Goal: Task Accomplishment & Management: Manage account settings

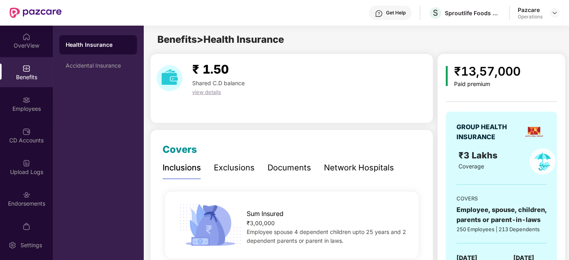
scroll to position [93, 0]
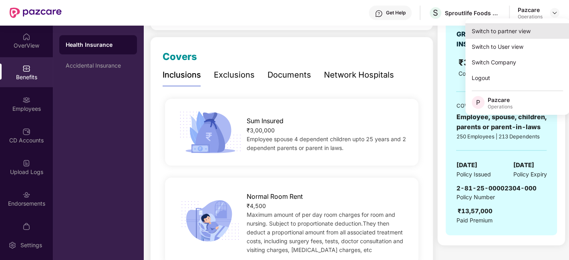
click at [488, 35] on div "Switch to partner view" at bounding box center [518, 31] width 104 height 16
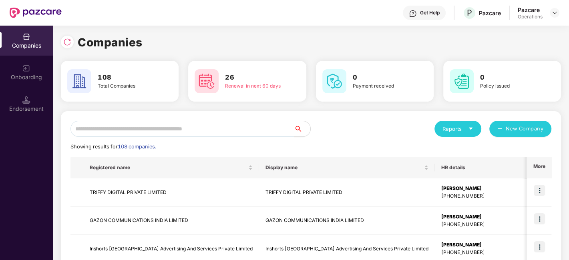
click at [548, 16] on div "Pazcare Operations" at bounding box center [539, 13] width 42 height 14
click at [555, 14] on img at bounding box center [555, 13] width 6 height 6
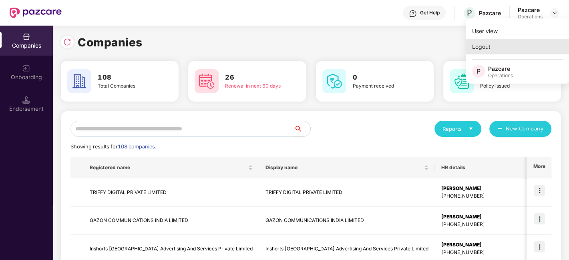
click at [480, 44] on div "Logout" at bounding box center [518, 47] width 104 height 16
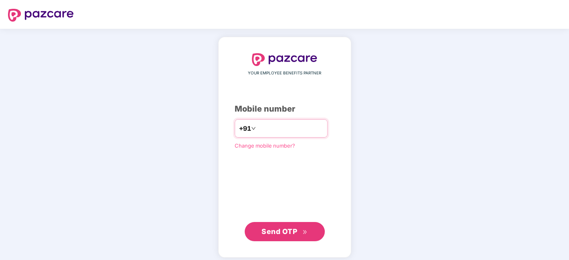
type input "**********"
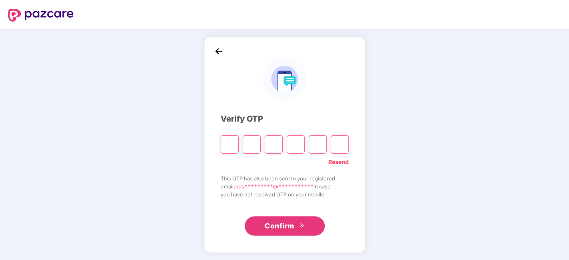
paste input "*"
type input "*"
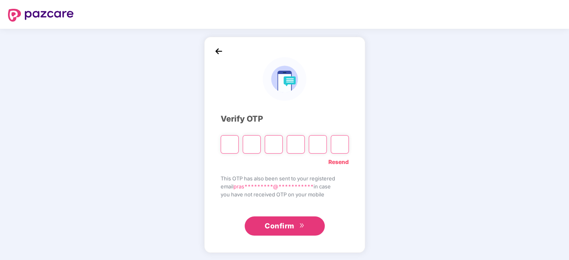
type input "*"
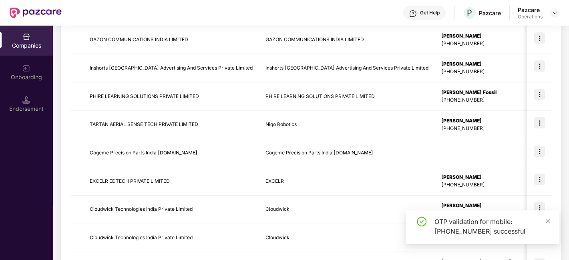
scroll to position [0, 0]
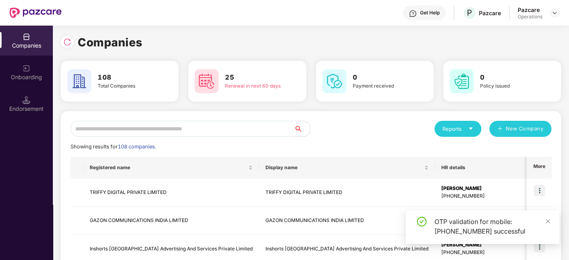
click at [155, 129] on input "text" at bounding box center [183, 129] width 224 height 16
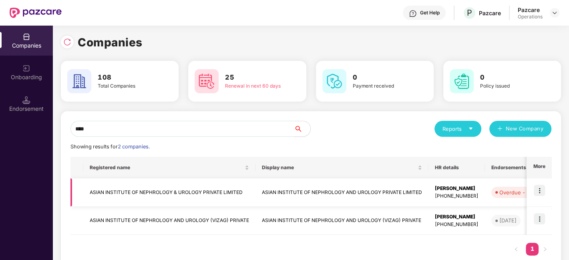
type input "****"
click at [541, 189] on img at bounding box center [539, 190] width 11 height 11
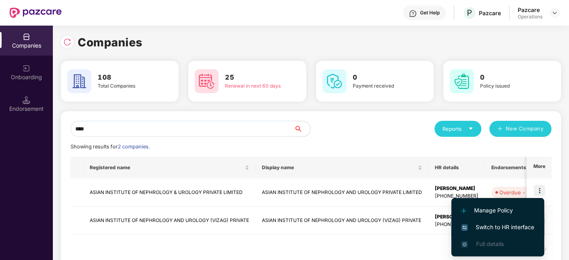
click at [506, 226] on span "Switch to HR interface" at bounding box center [498, 227] width 73 height 9
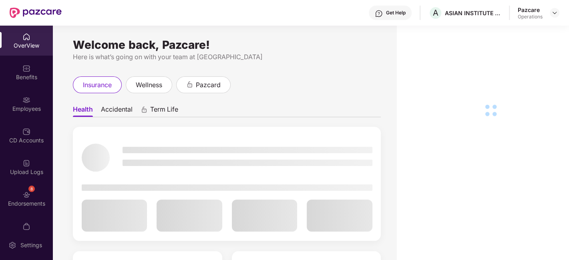
scroll to position [48, 0]
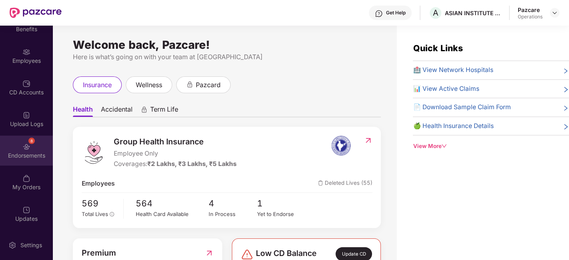
click at [17, 142] on div "8 Endorsements" at bounding box center [26, 151] width 53 height 30
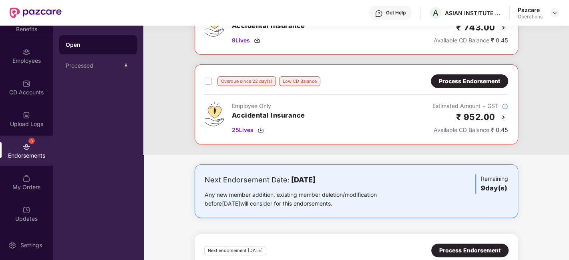
scroll to position [0, 0]
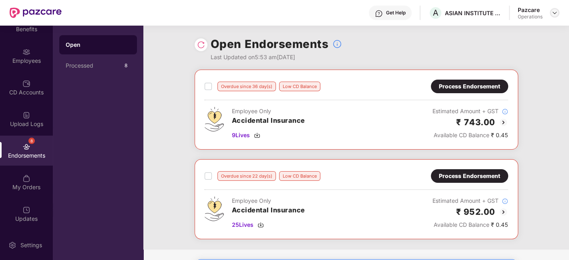
click at [552, 15] on img at bounding box center [555, 13] width 6 height 6
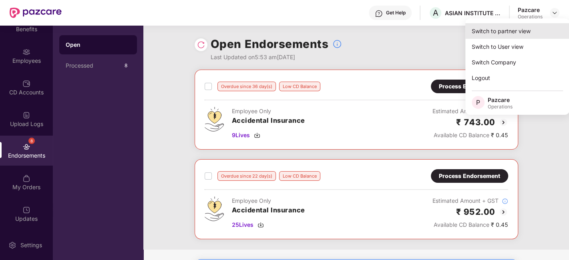
click at [506, 32] on div "Switch to partner view" at bounding box center [518, 31] width 104 height 16
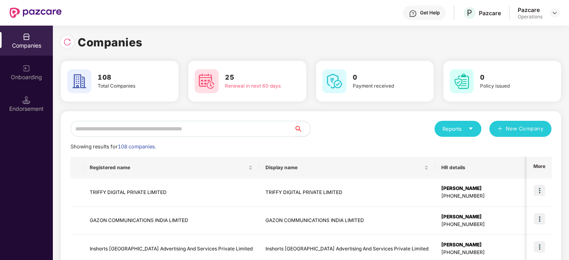
click at [208, 129] on input "text" at bounding box center [183, 129] width 224 height 16
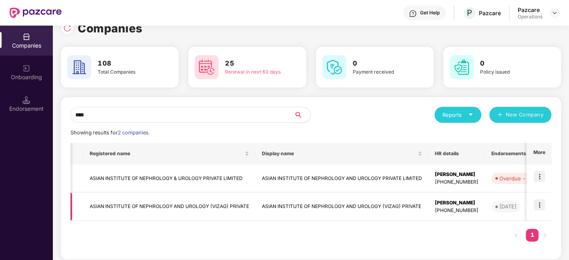
scroll to position [0, 47]
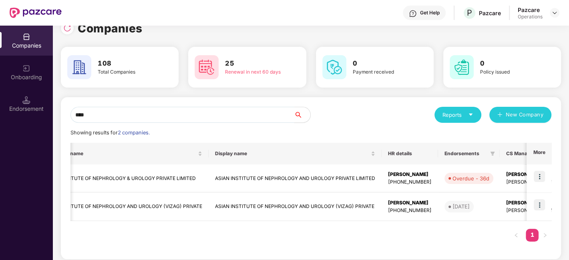
type input "****"
click at [539, 203] on img at bounding box center [539, 205] width 11 height 11
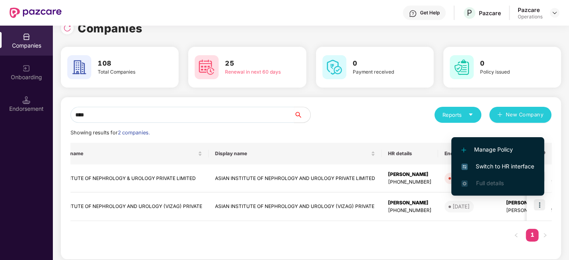
scroll to position [0, 0]
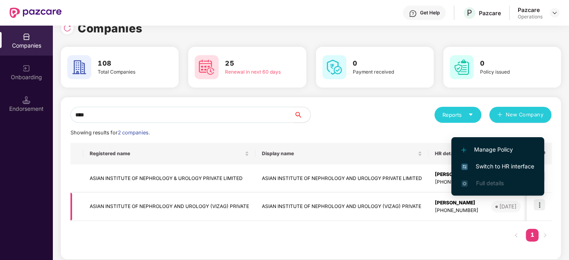
click at [202, 209] on td "ASIAN INSTITUTE OF NEPHROLOGY AND UROLOGY (VIZAG) PRIVATE" at bounding box center [169, 207] width 172 height 28
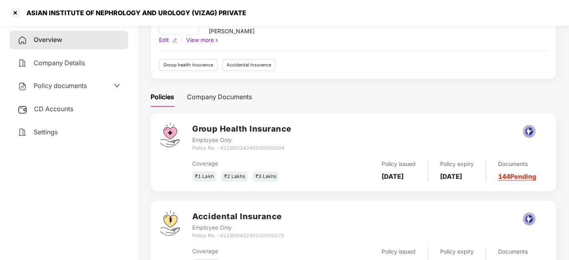
scroll to position [60, 0]
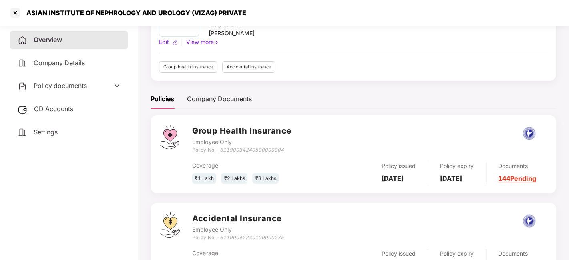
click at [57, 86] on span "Policy documents" at bounding box center [60, 86] width 53 height 8
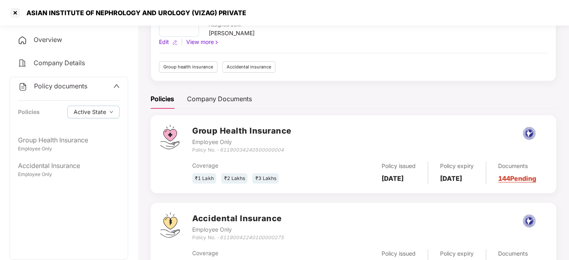
click at [59, 86] on span "Policy documents" at bounding box center [60, 86] width 53 height 8
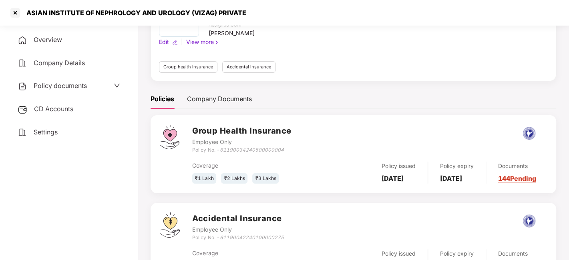
click at [59, 107] on span "CD Accounts" at bounding box center [53, 109] width 39 height 8
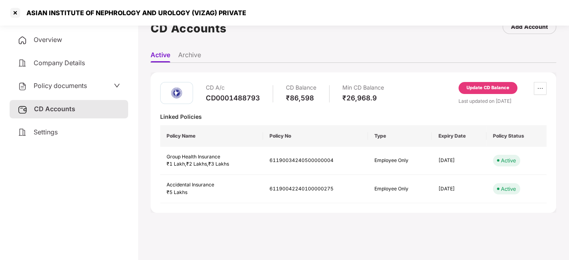
click at [492, 86] on div "Update CD Balance" at bounding box center [488, 88] width 43 height 7
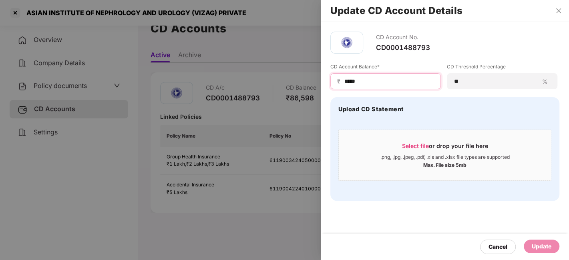
click at [373, 81] on input "*****" at bounding box center [389, 81] width 91 height 8
type input "*****"
click at [352, 161] on div "Max. File size 5mb" at bounding box center [445, 165] width 212 height 8
click at [541, 247] on div "Update" at bounding box center [542, 246] width 20 height 9
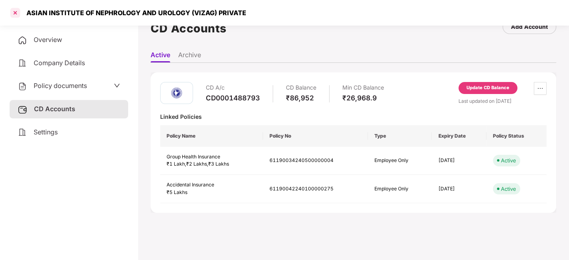
click at [14, 12] on div at bounding box center [15, 12] width 13 height 13
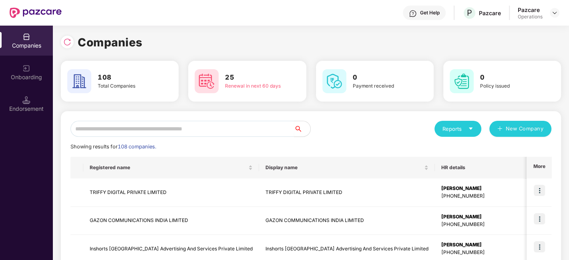
scroll to position [0, 0]
click at [172, 125] on input "text" at bounding box center [183, 129] width 224 height 16
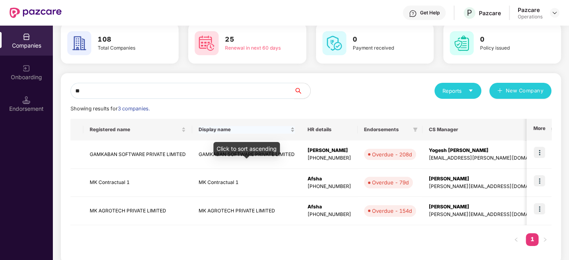
scroll to position [39, 0]
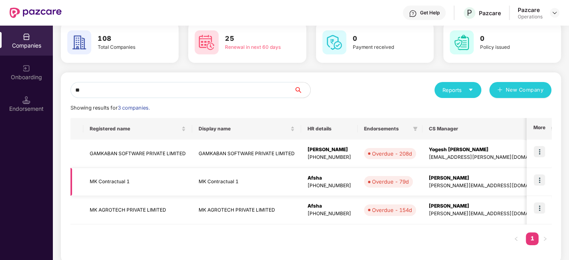
type input "**"
click at [538, 179] on img at bounding box center [539, 180] width 11 height 11
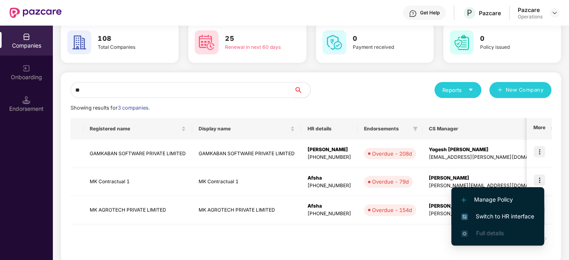
click at [495, 214] on span "Switch to HR interface" at bounding box center [498, 216] width 73 height 9
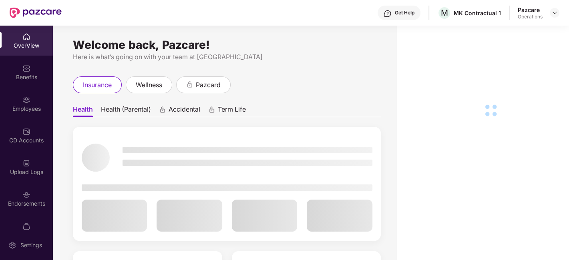
scroll to position [16, 0]
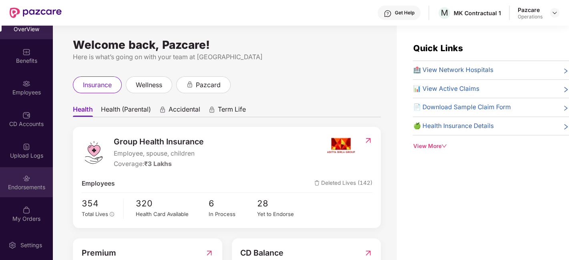
click at [10, 178] on div "Endorsements" at bounding box center [26, 182] width 53 height 30
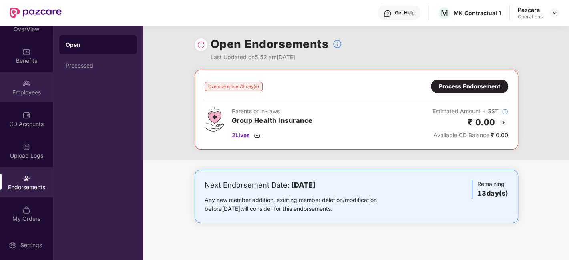
click at [13, 82] on div "Employees" at bounding box center [26, 88] width 53 height 30
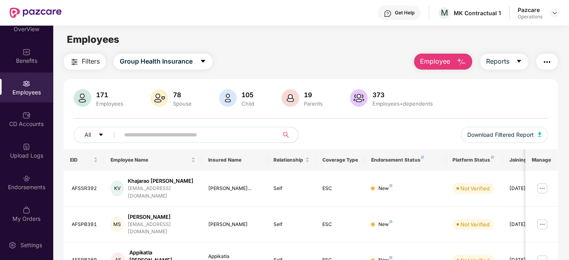
click at [185, 134] on input "text" at bounding box center [196, 135] width 144 height 12
paste input "********"
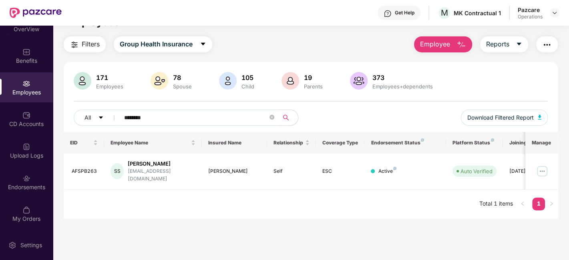
scroll to position [3, 0]
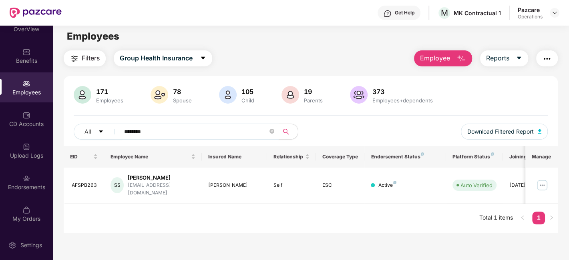
type input "********"
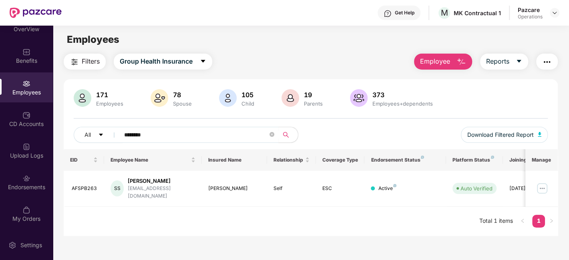
click at [550, 16] on div at bounding box center [555, 13] width 10 height 10
click at [552, 15] on img at bounding box center [555, 13] width 6 height 6
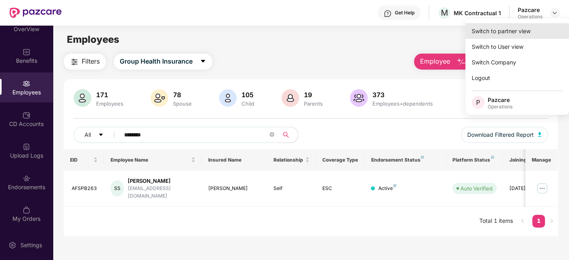
click at [491, 31] on div "Switch to partner view" at bounding box center [518, 31] width 104 height 16
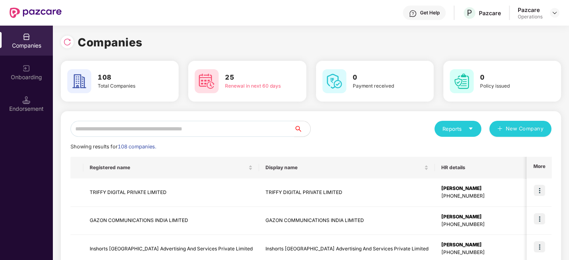
click at [236, 129] on input "text" at bounding box center [183, 129] width 224 height 16
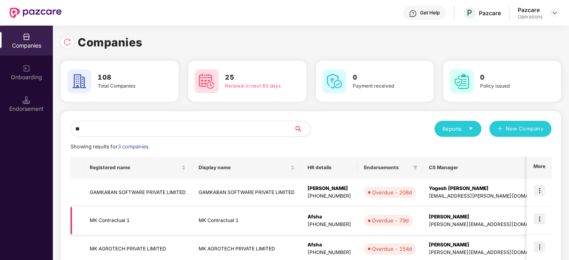
scroll to position [47, 0]
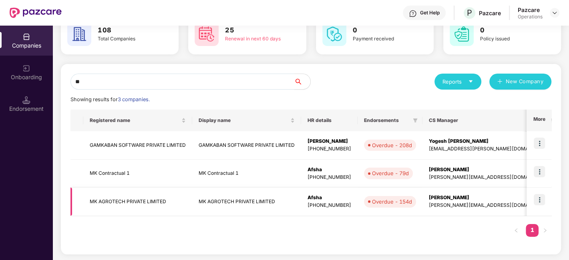
type input "**"
click at [540, 198] on img at bounding box center [539, 199] width 11 height 11
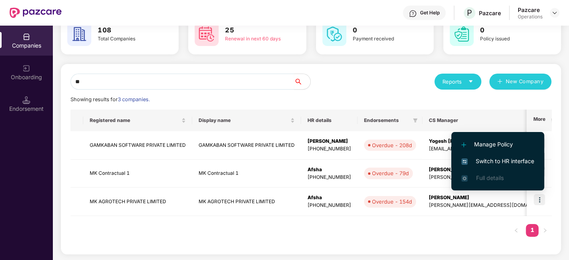
click at [480, 156] on li "Switch to HR interface" at bounding box center [498, 161] width 93 height 17
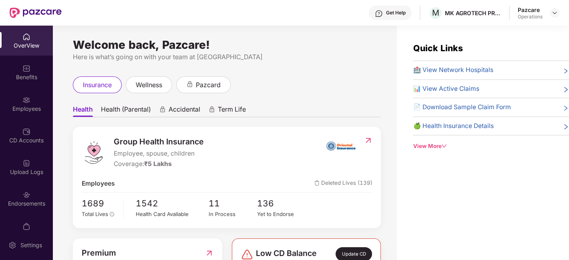
click at [20, 101] on div "Employees" at bounding box center [26, 104] width 53 height 30
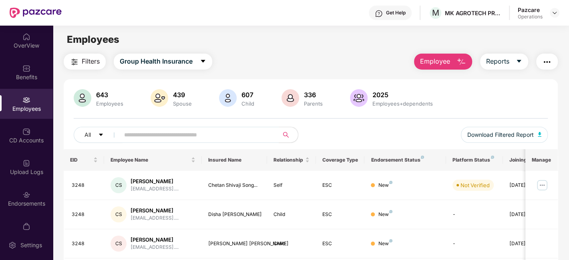
click at [151, 135] on input "text" at bounding box center [196, 135] width 144 height 12
paste input "********"
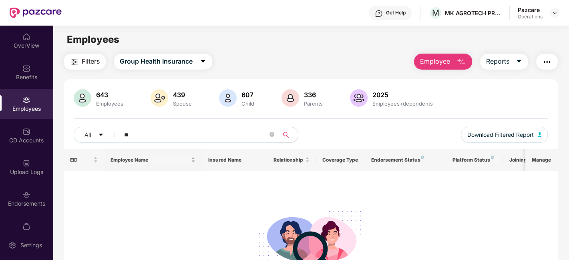
type input "*"
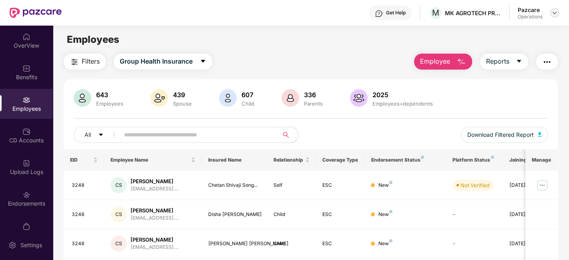
click at [554, 13] on img at bounding box center [555, 13] width 6 height 6
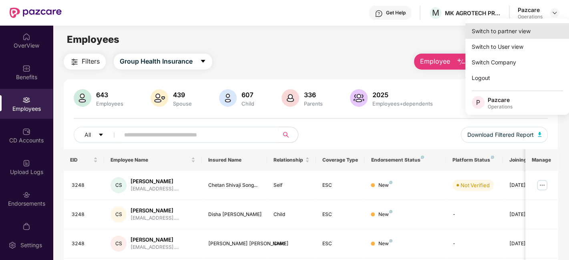
click at [488, 32] on div "Switch to partner view" at bounding box center [518, 31] width 104 height 16
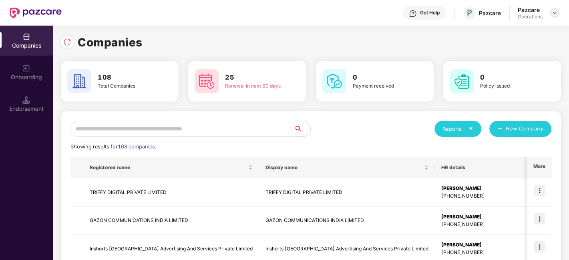
click at [555, 12] on img at bounding box center [555, 13] width 6 height 6
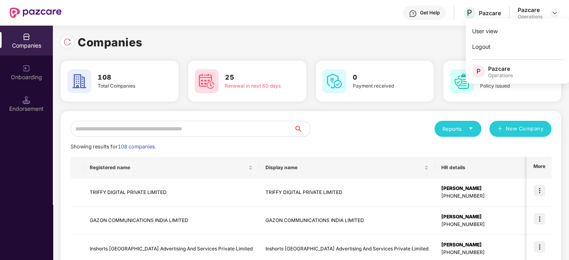
click at [427, 44] on div "Companies" at bounding box center [311, 43] width 500 height 18
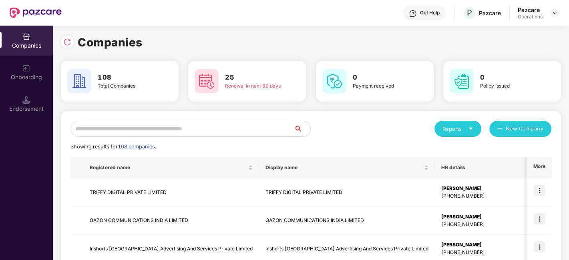
click at [230, 130] on input "text" at bounding box center [183, 129] width 224 height 16
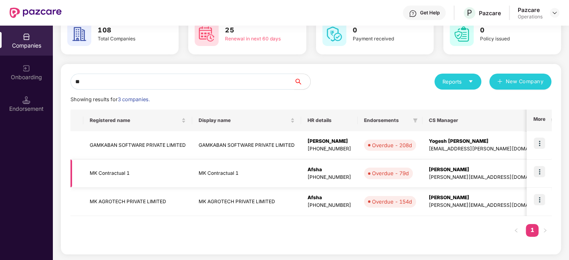
type input "**"
click at [540, 168] on img at bounding box center [539, 171] width 11 height 11
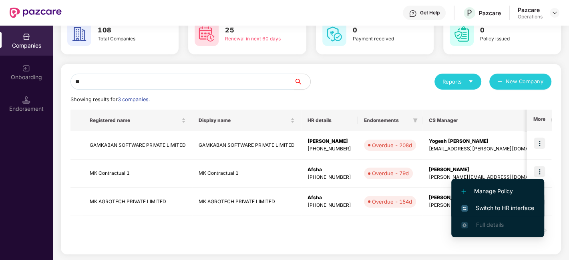
click at [502, 207] on span "Switch to HR interface" at bounding box center [498, 208] width 73 height 9
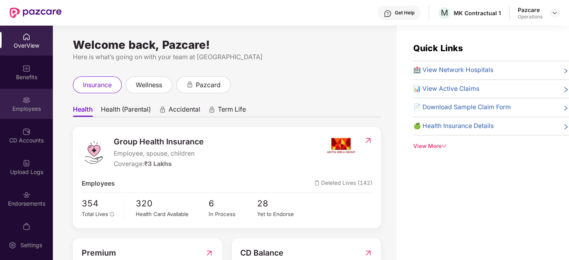
click at [13, 93] on div "Employees" at bounding box center [26, 104] width 53 height 30
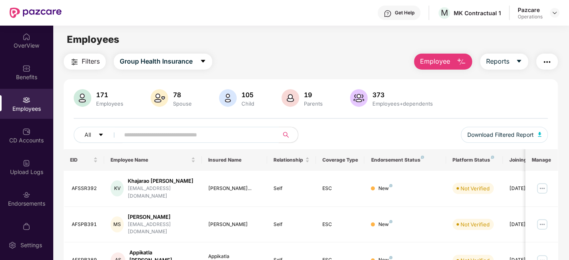
click at [164, 139] on input "text" at bounding box center [196, 135] width 144 height 12
paste input "********"
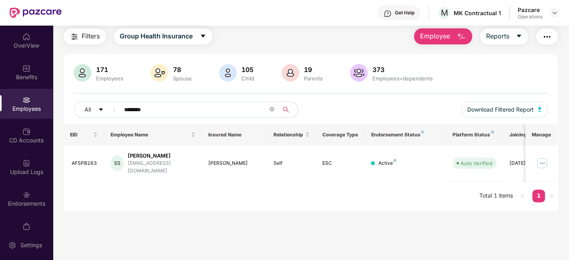
scroll to position [12, 0]
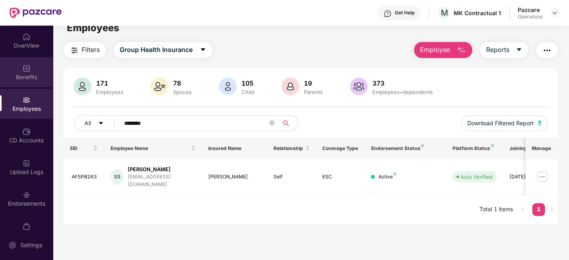
type input "********"
click at [9, 67] on div "Benefits" at bounding box center [26, 72] width 53 height 30
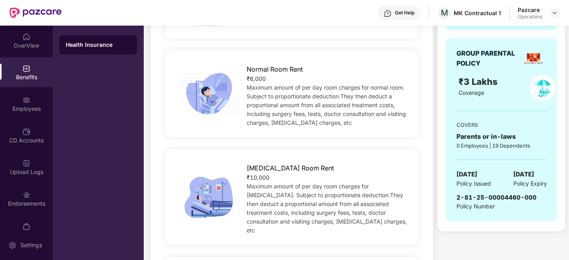
scroll to position [0, 0]
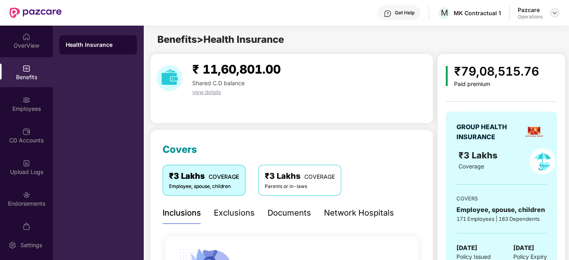
click at [552, 13] on img at bounding box center [555, 13] width 6 height 6
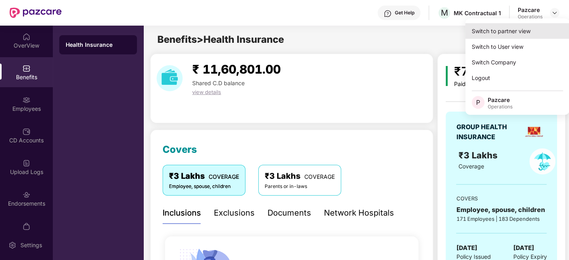
click at [504, 34] on div "Switch to partner view" at bounding box center [518, 31] width 104 height 16
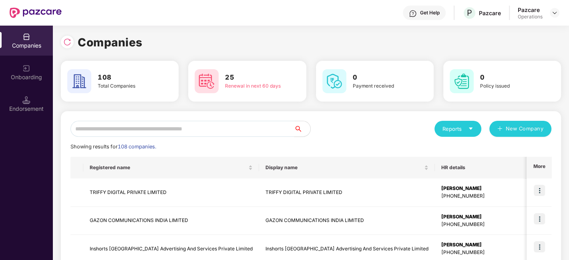
click at [254, 129] on input "text" at bounding box center [183, 129] width 224 height 16
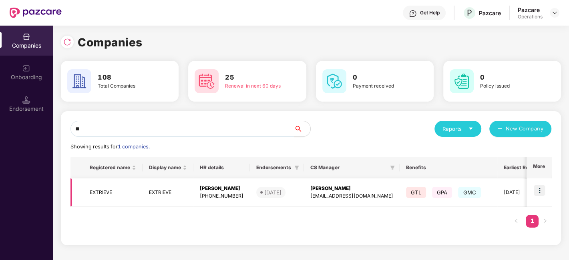
type input "*"
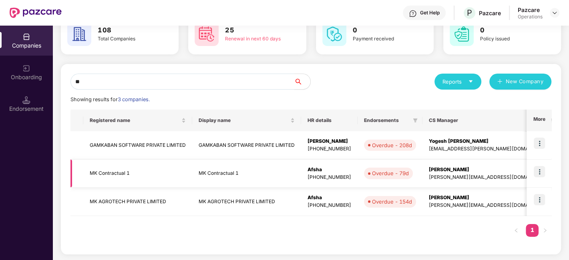
type input "**"
click at [540, 171] on img at bounding box center [539, 171] width 11 height 11
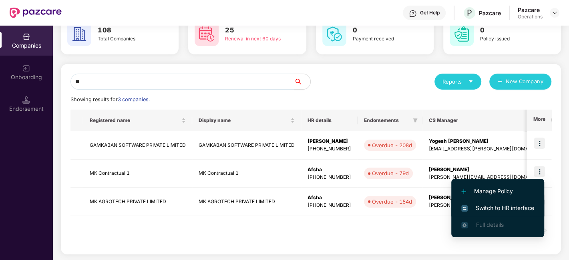
click at [493, 208] on span "Switch to HR interface" at bounding box center [498, 208] width 73 height 9
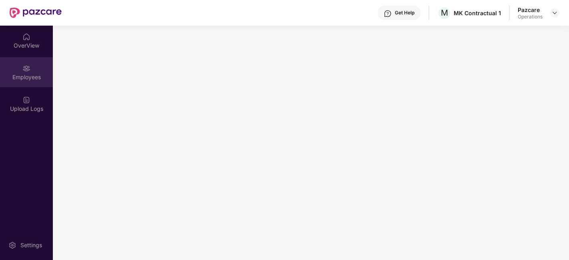
click at [17, 70] on div "Employees" at bounding box center [26, 72] width 53 height 30
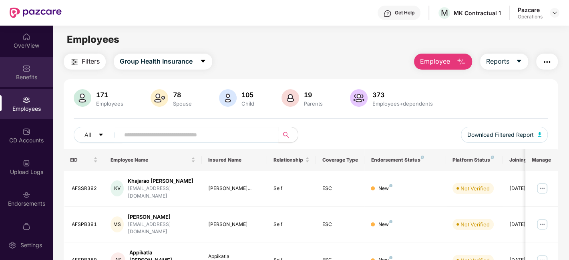
click at [16, 65] on div "Benefits" at bounding box center [26, 72] width 53 height 30
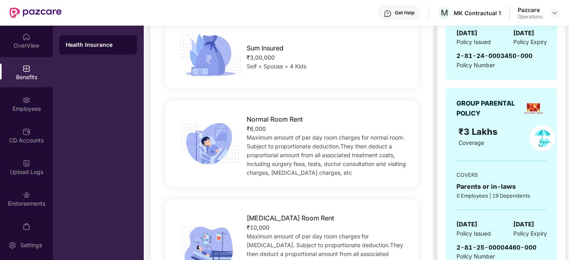
scroll to position [252, 0]
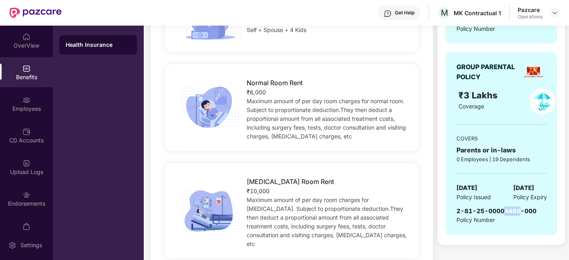
drag, startPoint x: 504, startPoint y: 210, endPoint x: 518, endPoint y: 209, distance: 14.1
click at [518, 209] on span "2-81-25-00004460-000" at bounding box center [496, 212] width 80 height 8
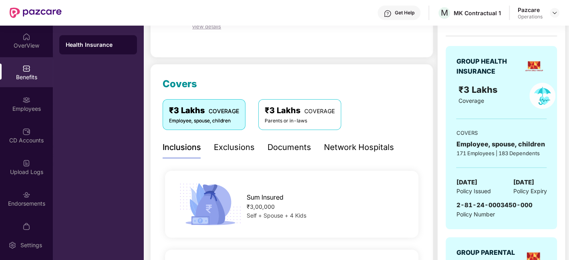
scroll to position [65, 0]
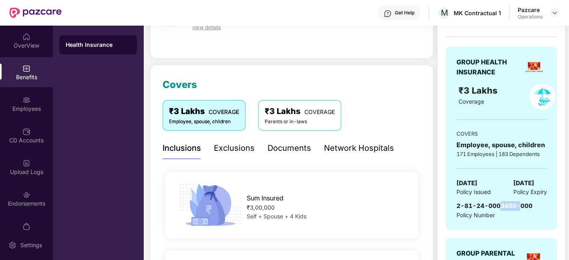
drag, startPoint x: 498, startPoint y: 203, endPoint x: 517, endPoint y: 203, distance: 18.8
click at [517, 203] on span "2-81-24-0003450-000" at bounding box center [494, 206] width 76 height 8
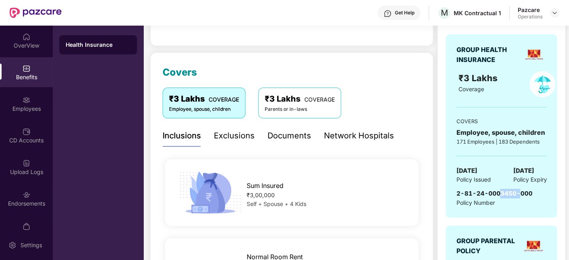
scroll to position [77, 0]
click at [513, 194] on span "2-81-24-0003450-000" at bounding box center [494, 194] width 76 height 8
drag, startPoint x: 501, startPoint y: 194, endPoint x: 508, endPoint y: 193, distance: 7.3
click at [508, 193] on span "2-81-24-0003450-000" at bounding box center [494, 194] width 76 height 8
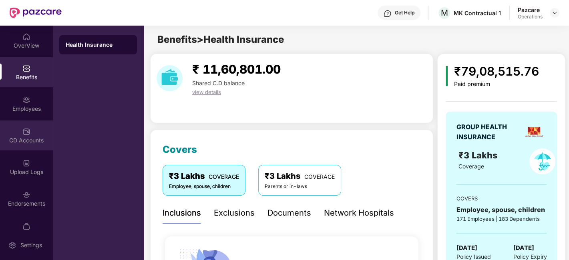
scroll to position [16, 0]
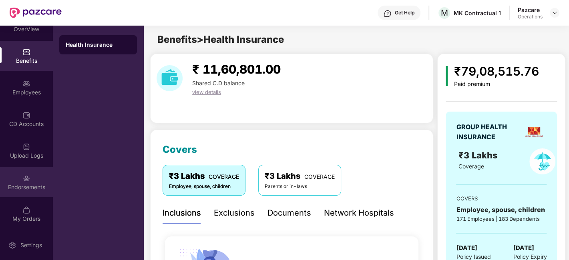
click at [16, 181] on div "Endorsements" at bounding box center [26, 182] width 53 height 30
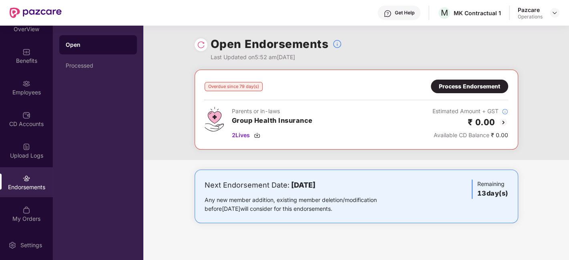
click at [196, 46] on div at bounding box center [201, 44] width 13 height 13
click at [200, 44] on img at bounding box center [201, 45] width 8 height 8
click at [446, 89] on div "Process Endorsement" at bounding box center [469, 86] width 61 height 9
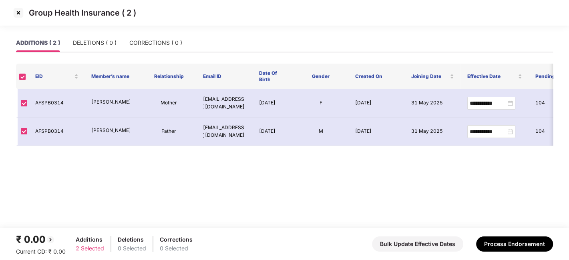
click at [18, 12] on img at bounding box center [18, 12] width 13 height 13
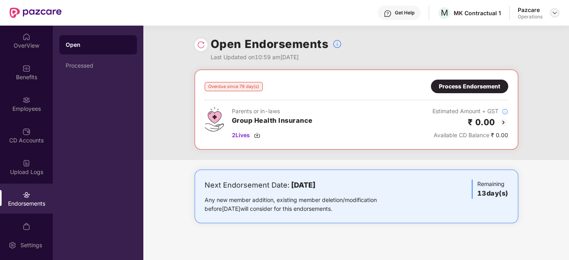
click at [558, 13] on img at bounding box center [555, 13] width 6 height 6
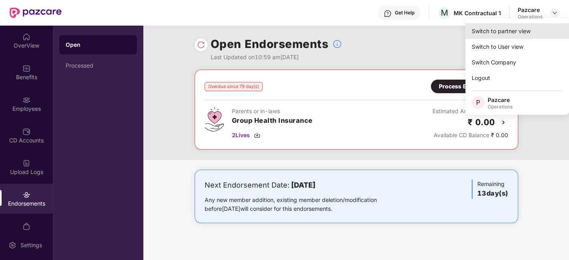
click at [507, 33] on div "Switch to partner view" at bounding box center [518, 31] width 104 height 16
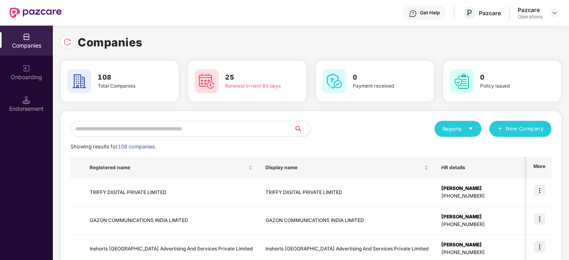
click at [219, 129] on input "text" at bounding box center [183, 129] width 224 height 16
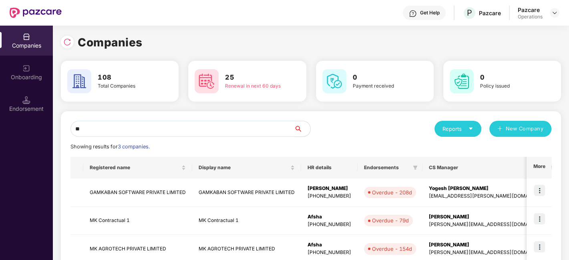
scroll to position [47, 0]
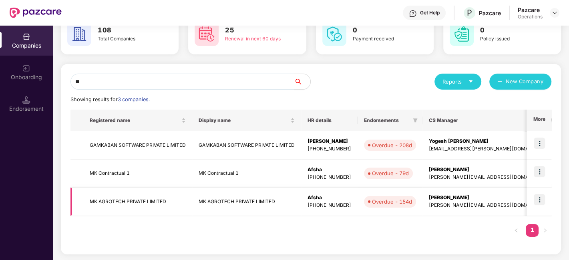
type input "**"
click at [540, 200] on img at bounding box center [539, 199] width 11 height 11
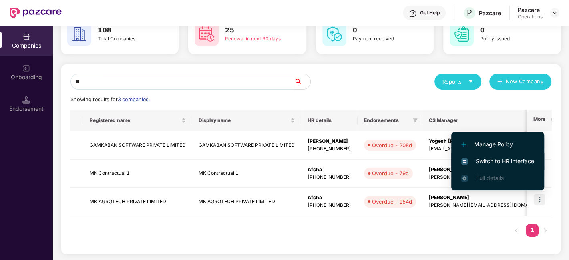
click at [495, 162] on span "Switch to HR interface" at bounding box center [498, 161] width 73 height 9
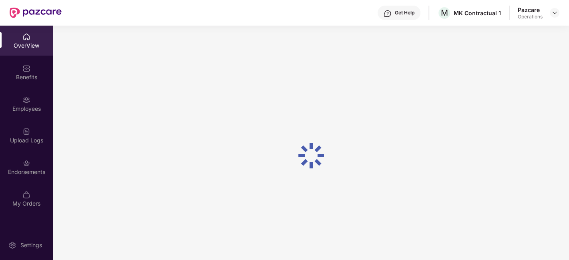
scroll to position [25, 0]
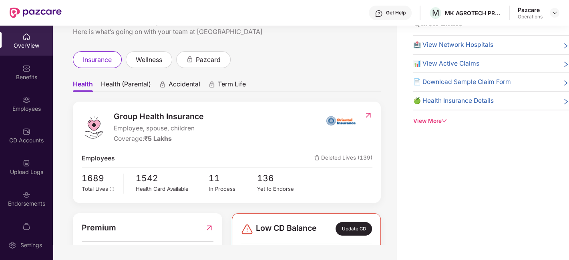
click at [15, 194] on div "Endorsements" at bounding box center [26, 199] width 53 height 30
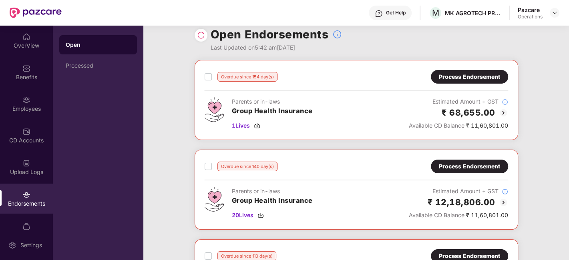
scroll to position [0, 0]
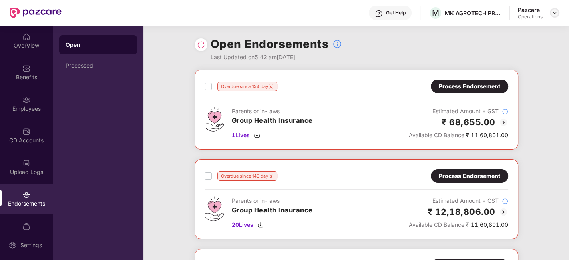
click at [555, 12] on img at bounding box center [555, 13] width 6 height 6
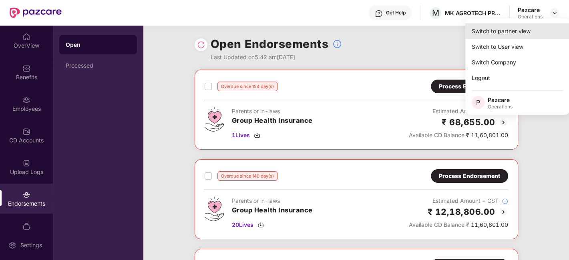
click at [518, 28] on div "Switch to partner view" at bounding box center [518, 31] width 104 height 16
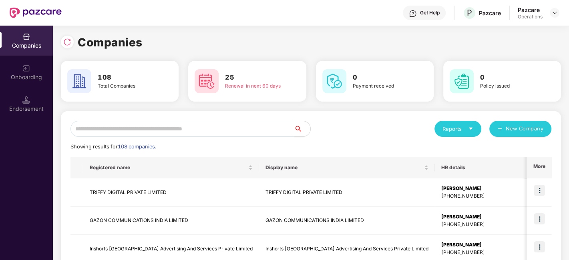
click at [272, 129] on input "text" at bounding box center [183, 129] width 224 height 16
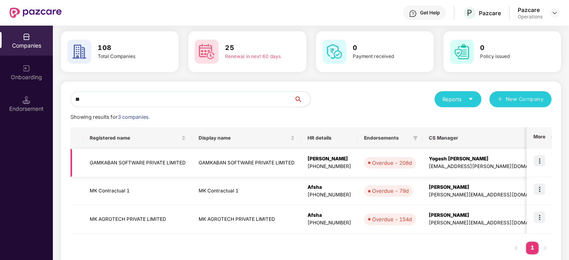
scroll to position [30, 0]
type input "**"
click at [537, 180] on td at bounding box center [539, 191] width 25 height 28
click at [541, 192] on img at bounding box center [539, 188] width 11 height 11
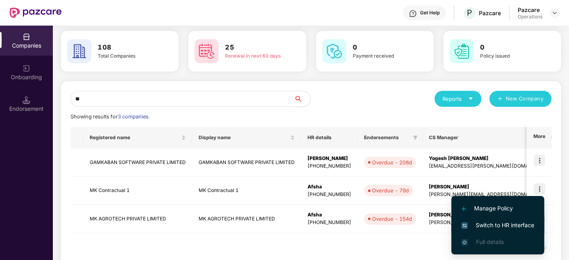
click at [496, 226] on span "Switch to HR interface" at bounding box center [498, 225] width 73 height 9
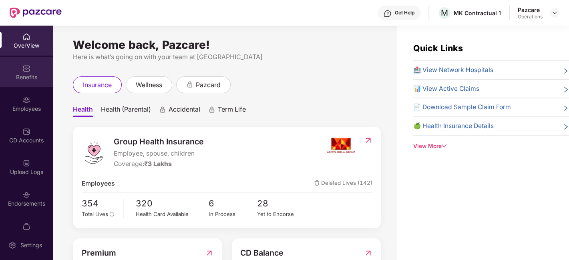
click at [35, 77] on div "Benefits" at bounding box center [26, 77] width 53 height 8
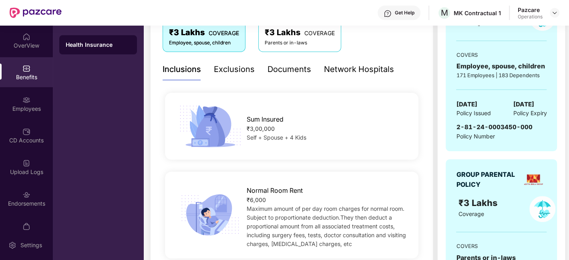
scroll to position [145, 0]
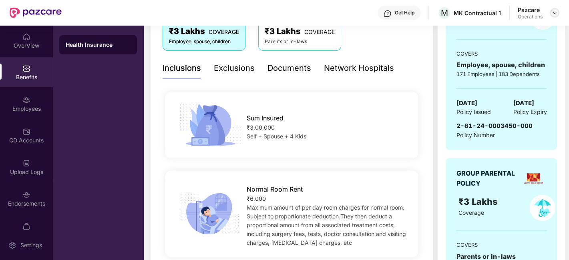
click at [554, 14] on img at bounding box center [555, 13] width 6 height 6
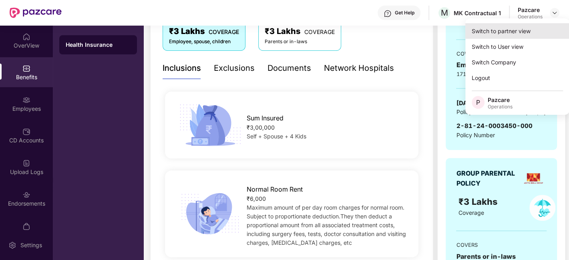
click at [508, 28] on div "Switch to partner view" at bounding box center [518, 31] width 104 height 16
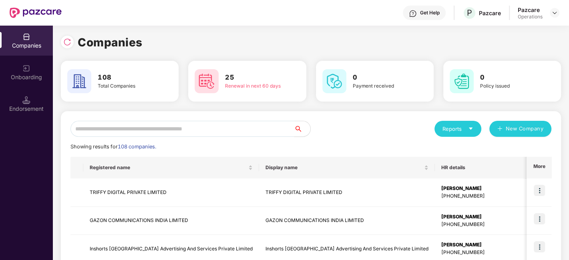
click at [255, 130] on input "text" at bounding box center [183, 129] width 224 height 16
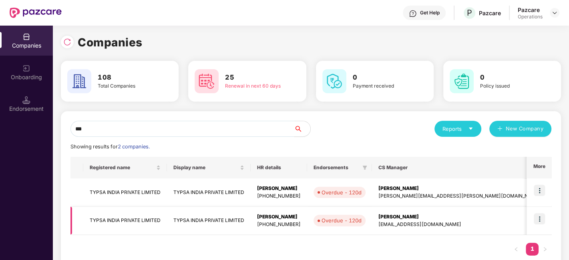
type input "***"
click at [540, 222] on img at bounding box center [539, 219] width 11 height 11
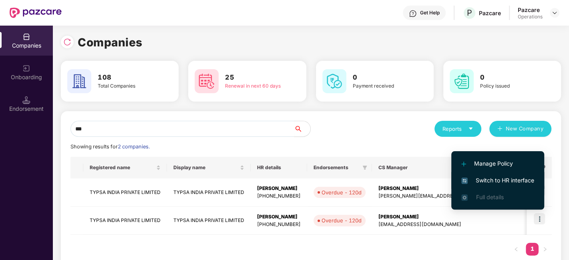
click at [494, 181] on span "Switch to HR interface" at bounding box center [498, 180] width 73 height 9
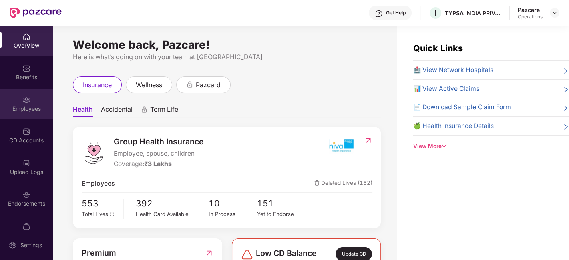
click at [26, 105] on div "Employees" at bounding box center [26, 109] width 53 height 8
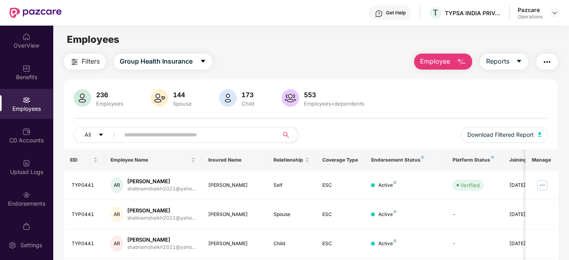
paste input "*******"
click at [154, 132] on input "text" at bounding box center [196, 135] width 144 height 12
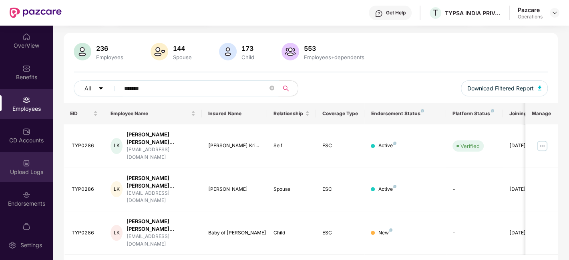
scroll to position [16, 0]
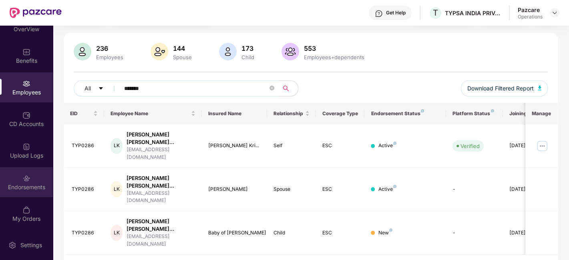
type input "*******"
click at [20, 184] on div "Endorsements" at bounding box center [26, 187] width 53 height 8
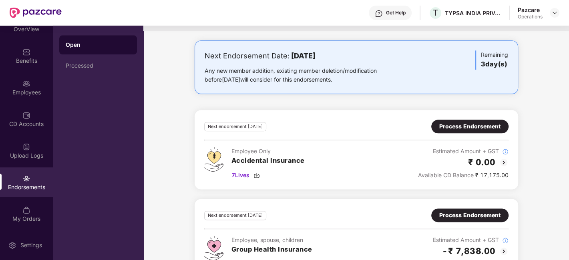
scroll to position [720, 0]
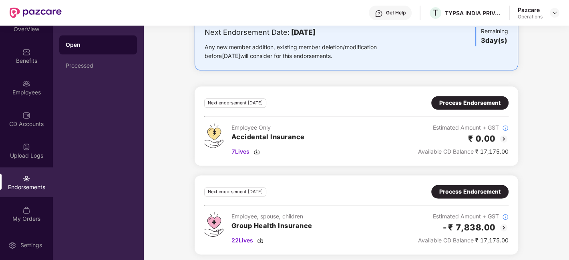
click at [446, 189] on div "Process Endorsement" at bounding box center [470, 192] width 61 height 9
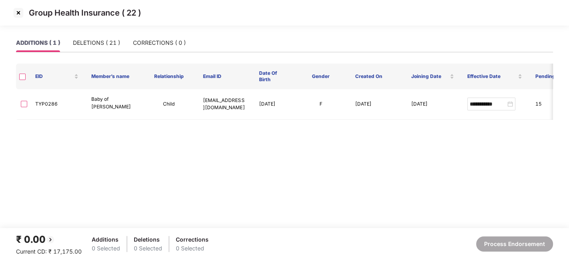
click at [180, 138] on main "**********" at bounding box center [284, 131] width 569 height 195
click at [125, 129] on main "**********" at bounding box center [284, 131] width 569 height 195
click at [91, 42] on div "DELETIONS ( 21 )" at bounding box center [96, 42] width 47 height 9
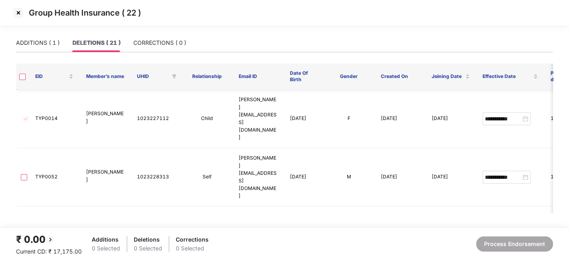
scroll to position [0, 0]
click at [31, 45] on div "ADDITIONS ( 1 )" at bounding box center [38, 42] width 44 height 9
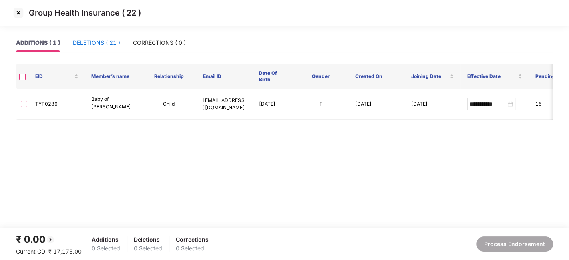
click at [107, 42] on div "DELETIONS ( 21 )" at bounding box center [96, 42] width 47 height 9
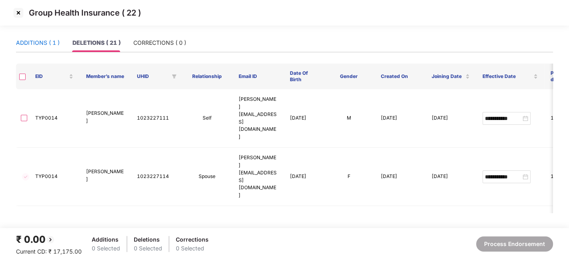
click at [38, 41] on div "ADDITIONS ( 1 )" at bounding box center [38, 42] width 44 height 9
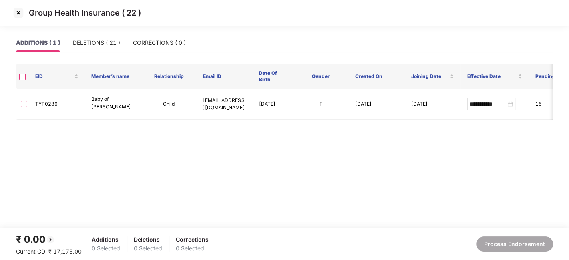
click at [18, 13] on img at bounding box center [18, 12] width 13 height 13
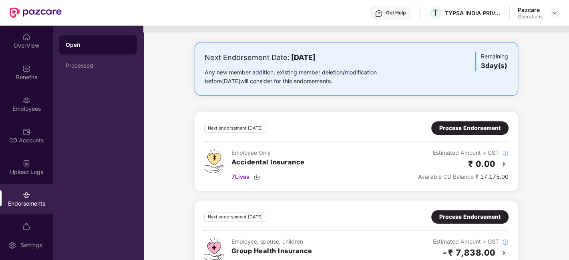
scroll to position [720, 0]
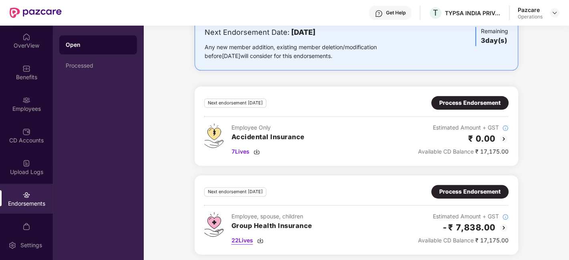
click at [245, 237] on span "22 Lives" at bounding box center [243, 240] width 22 height 9
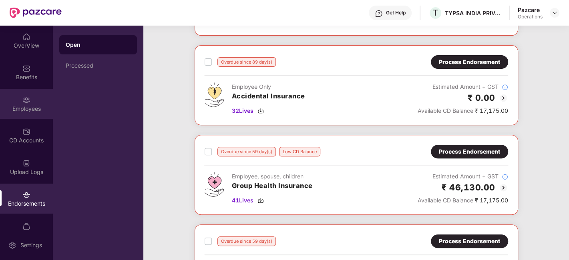
scroll to position [83, 0]
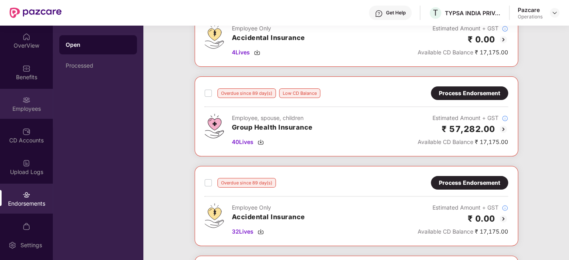
click at [20, 98] on div "Employees" at bounding box center [26, 104] width 53 height 30
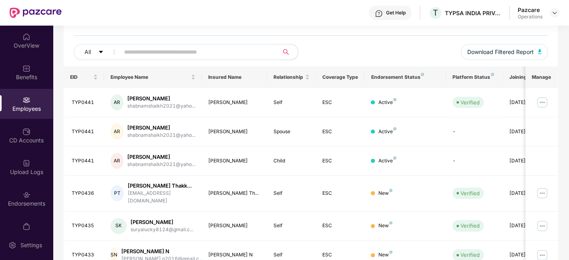
click at [228, 49] on input "text" at bounding box center [196, 52] width 144 height 12
paste input "*******"
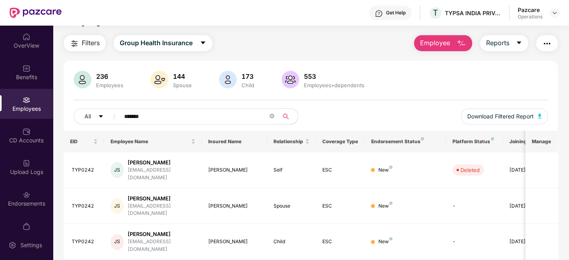
scroll to position [55, 0]
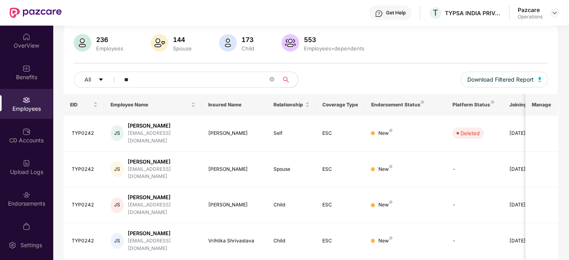
type input "*"
paste input "********"
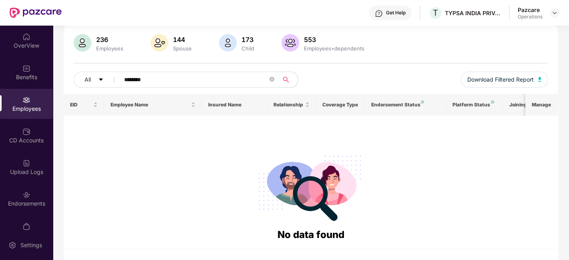
type input "********"
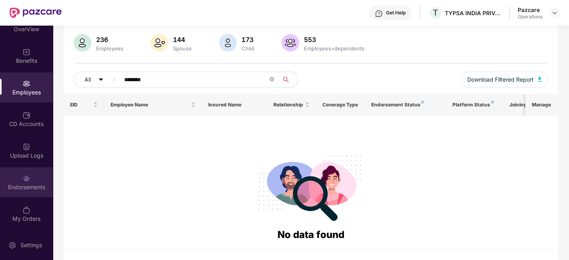
click at [20, 188] on div "Endorsements" at bounding box center [26, 187] width 53 height 8
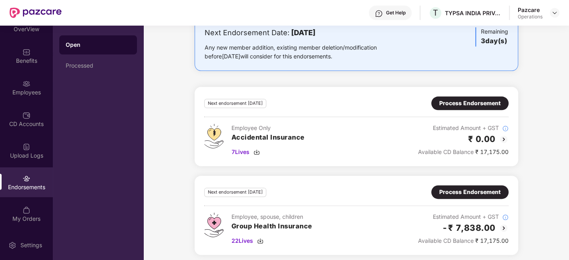
scroll to position [720, 0]
click at [469, 185] on div "Process Endorsement" at bounding box center [470, 192] width 77 height 14
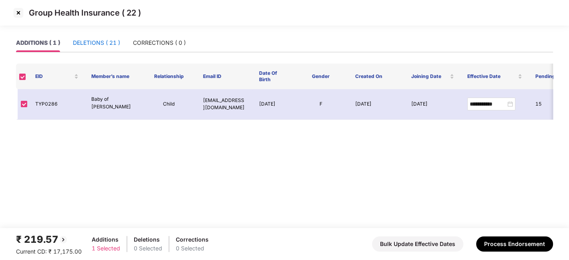
click at [91, 42] on div "DELETIONS ( 21 )" at bounding box center [96, 42] width 47 height 9
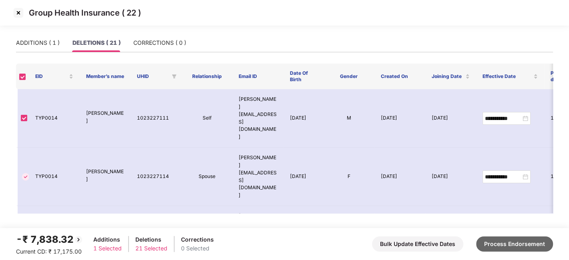
click at [506, 243] on button "Process Endorsement" at bounding box center [514, 244] width 77 height 15
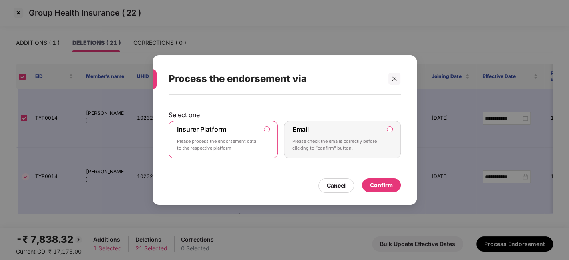
click at [381, 182] on div "Confirm" at bounding box center [381, 185] width 23 height 9
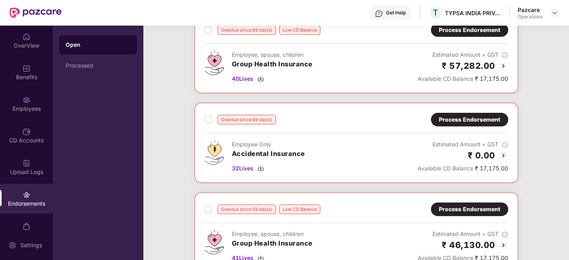
scroll to position [0, 0]
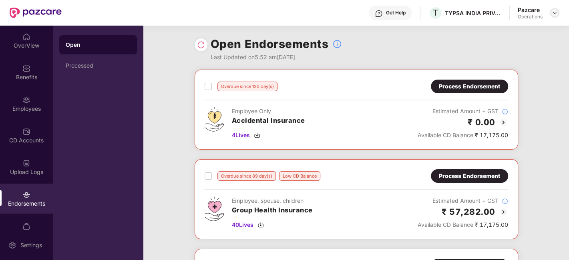
click at [556, 14] on img at bounding box center [555, 13] width 6 height 6
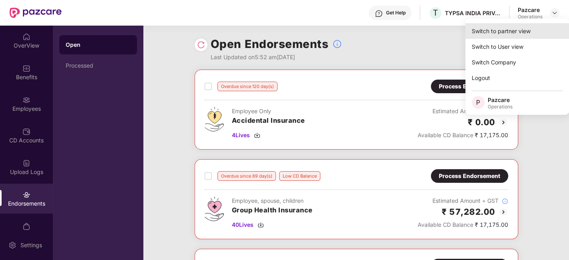
click at [515, 26] on div "Switch to partner view" at bounding box center [518, 31] width 104 height 16
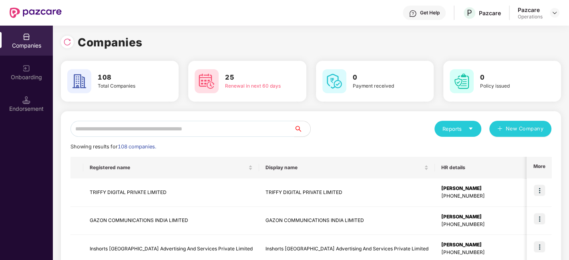
click at [247, 129] on input "text" at bounding box center [183, 129] width 224 height 16
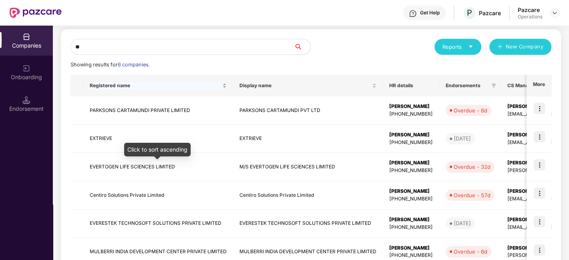
scroll to position [83, 0]
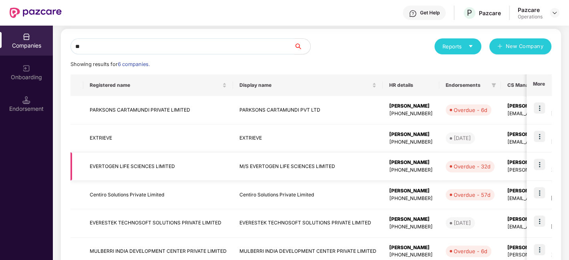
type input "**"
click at [129, 166] on td "EVERTOGEN LIFE SCIENCES LIMITED" at bounding box center [158, 167] width 150 height 28
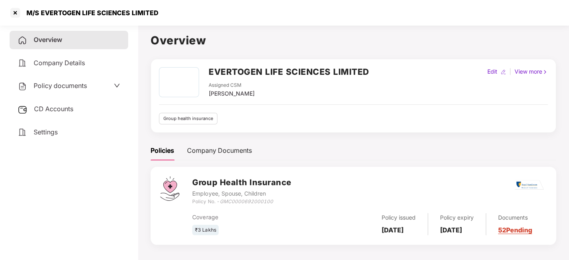
click at [50, 88] on span "Policy documents" at bounding box center [60, 86] width 53 height 8
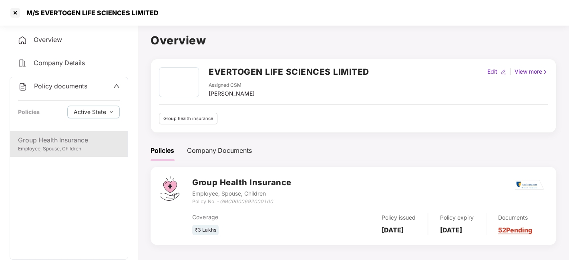
click at [76, 152] on div "Employee, Spouse, Children" at bounding box center [69, 149] width 102 height 8
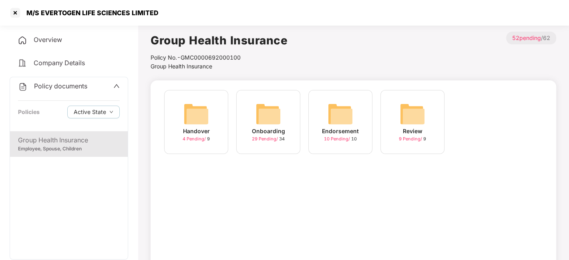
click at [325, 127] on div "Endorsement" at bounding box center [340, 131] width 37 height 9
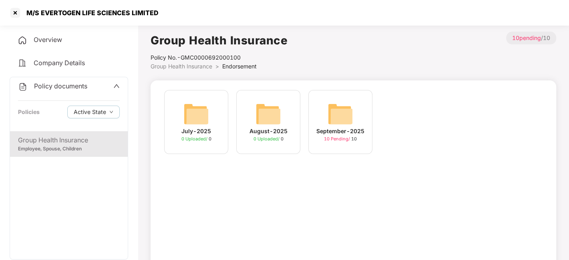
click at [338, 117] on img at bounding box center [341, 114] width 26 height 26
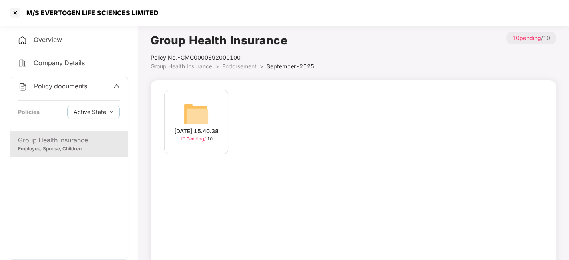
click at [174, 113] on div "[DATE] 15:40:38 10 Pending / 10" at bounding box center [196, 122] width 64 height 64
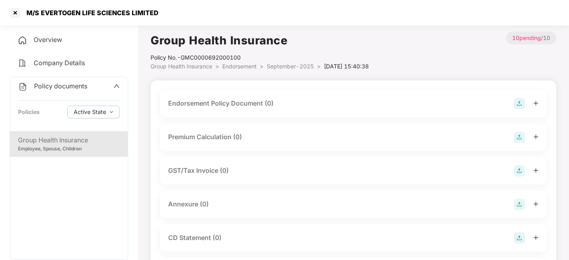
click at [517, 103] on img at bounding box center [519, 103] width 11 height 11
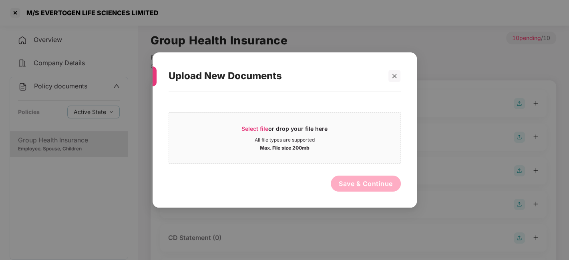
click at [415, 129] on div "Select file or drop your file here All file types are supported Max. File size …" at bounding box center [285, 146] width 264 height 108
click at [359, 141] on div "All file types are supported" at bounding box center [285, 140] width 232 height 6
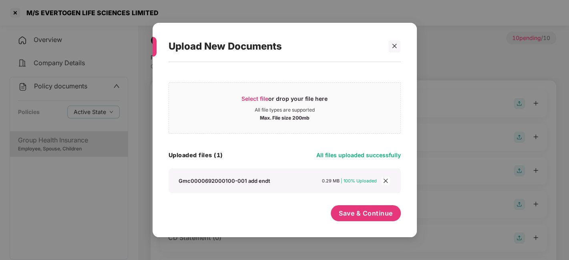
scroll to position [0, 0]
click at [361, 213] on span "Save & Continue" at bounding box center [366, 213] width 54 height 9
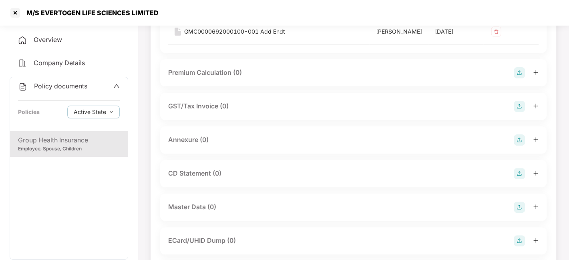
scroll to position [117, 0]
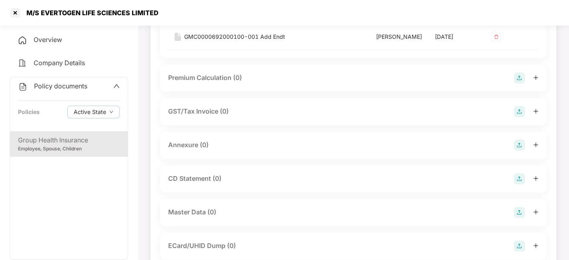
click at [521, 149] on img at bounding box center [519, 145] width 11 height 11
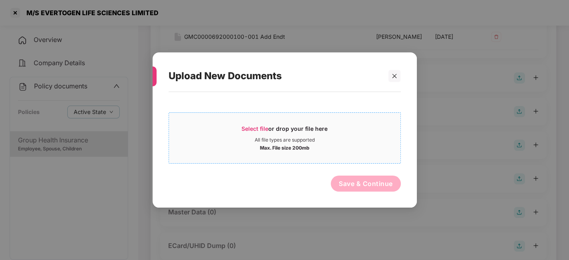
click at [325, 142] on div "All file types are supported" at bounding box center [285, 140] width 232 height 6
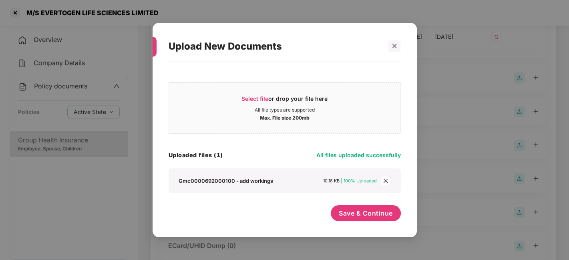
scroll to position [0, 0]
click at [365, 222] on div "Save & Continue" at bounding box center [366, 216] width 70 height 20
drag, startPoint x: 365, startPoint y: 222, endPoint x: 331, endPoint y: 210, distance: 36.5
click at [331, 210] on div "Save & Continue" at bounding box center [285, 216] width 232 height 20
click at [337, 210] on button "Save & Continue" at bounding box center [366, 214] width 70 height 16
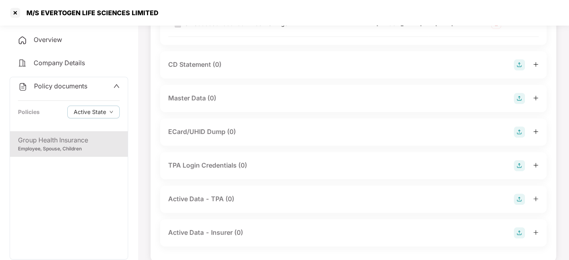
scroll to position [291, 0]
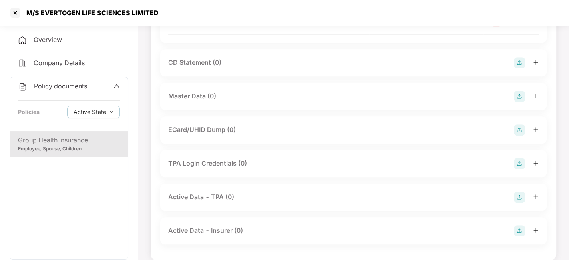
click at [518, 102] on img at bounding box center [519, 96] width 11 height 11
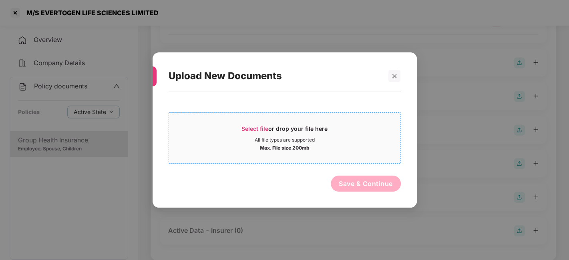
click at [371, 121] on span "Select file or drop your file here All file types are supported Max. File size …" at bounding box center [285, 138] width 232 height 38
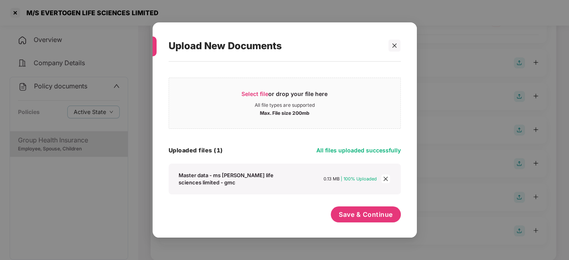
scroll to position [4, 0]
click at [346, 200] on div "Select file or drop your file here All file types are supported Max. File size …" at bounding box center [285, 146] width 232 height 160
click at [353, 212] on span "Save & Continue" at bounding box center [366, 214] width 54 height 9
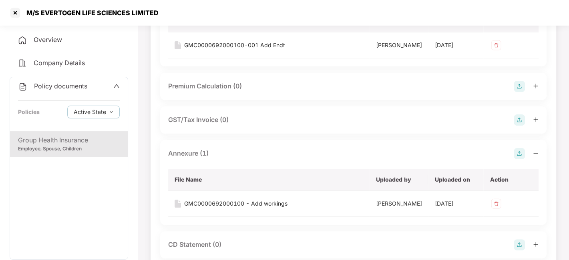
scroll to position [0, 0]
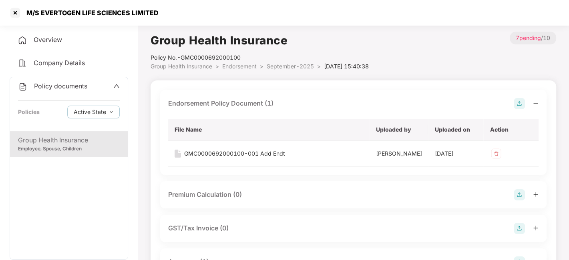
click at [285, 65] on span "September-2025" at bounding box center [290, 66] width 47 height 7
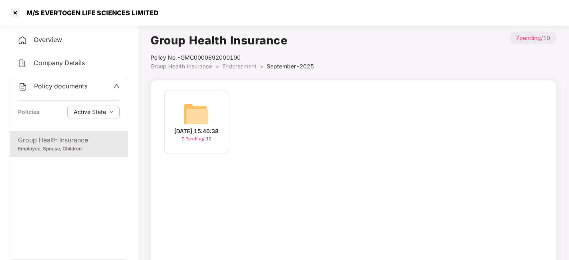
click at [67, 85] on span "Policy documents" at bounding box center [60, 86] width 53 height 8
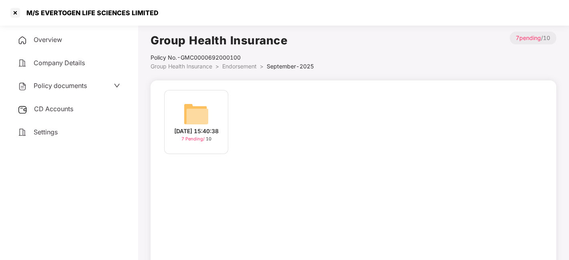
click at [63, 108] on span "CD Accounts" at bounding box center [53, 109] width 39 height 8
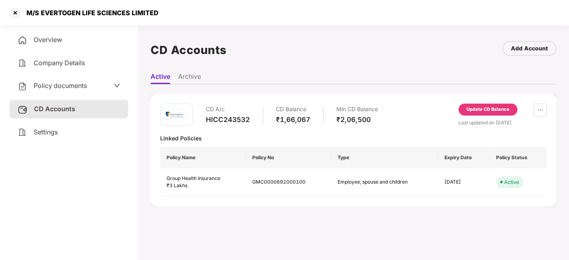
click at [491, 111] on div "Update CD Balance" at bounding box center [488, 109] width 43 height 7
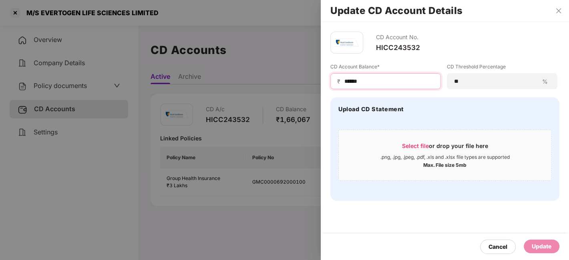
click at [368, 80] on input "******" at bounding box center [389, 81] width 91 height 8
type input "******"
click at [541, 246] on div "Update" at bounding box center [542, 246] width 20 height 9
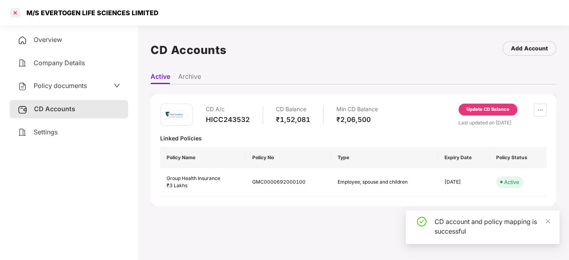
click at [12, 16] on div at bounding box center [15, 12] width 13 height 13
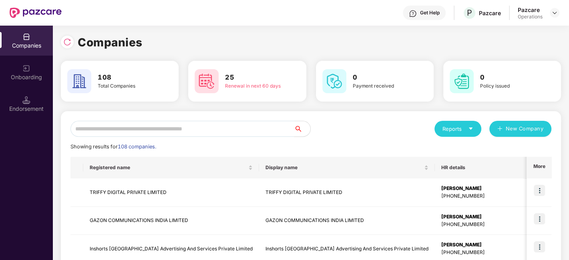
click at [226, 121] on input "text" at bounding box center [183, 129] width 224 height 16
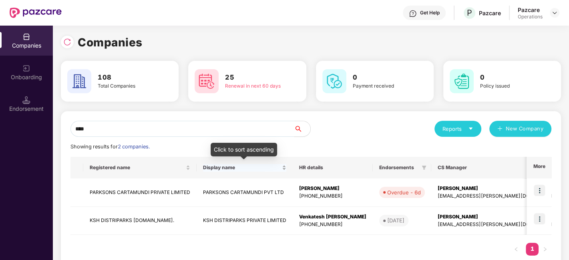
scroll to position [0, 188]
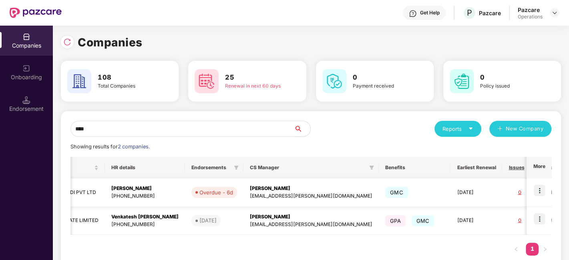
type input "****"
click at [538, 190] on img at bounding box center [539, 190] width 11 height 11
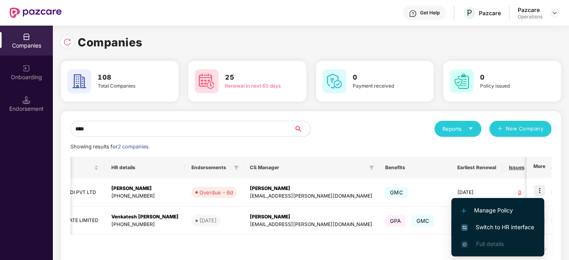
click at [495, 225] on span "Switch to HR interface" at bounding box center [498, 227] width 73 height 9
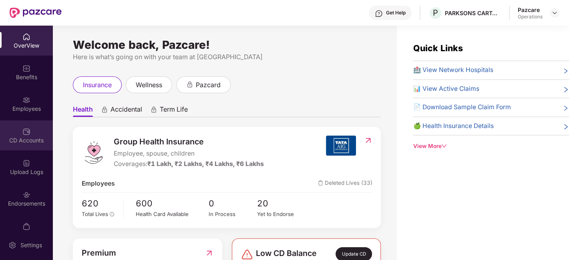
scroll to position [16, 0]
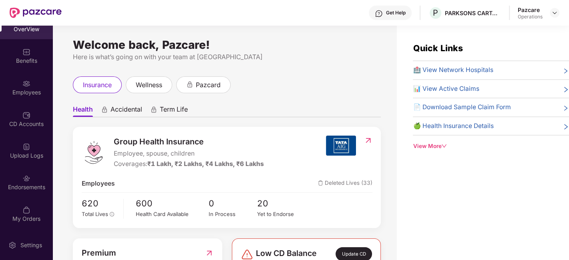
click at [21, 166] on div "OverView Benefits Employees CD Accounts Upload Logs Endorsements My Orders" at bounding box center [26, 128] width 53 height 205
click at [19, 174] on div "Endorsements" at bounding box center [26, 182] width 53 height 30
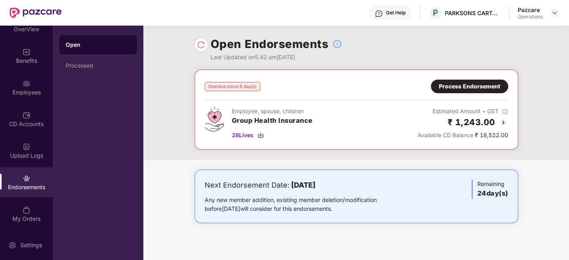
click at [466, 89] on div "Process Endorsement" at bounding box center [469, 86] width 61 height 9
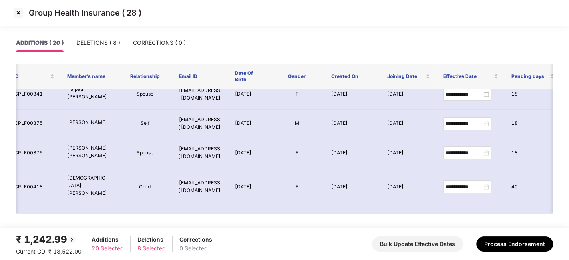
scroll to position [35, 24]
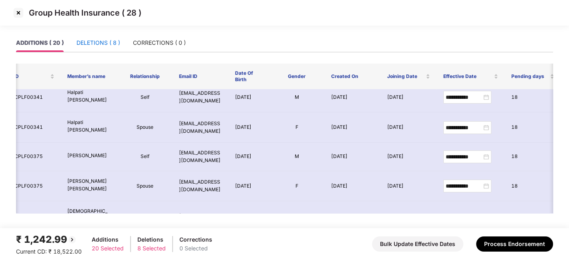
click at [93, 39] on div "DELETIONS ( 8 )" at bounding box center [99, 42] width 44 height 9
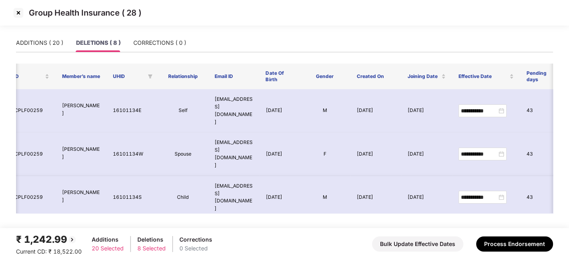
scroll to position [161, 24]
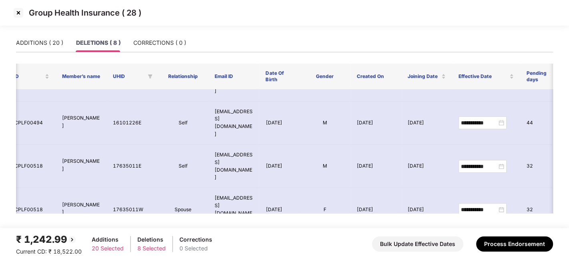
click at [17, 12] on img at bounding box center [18, 12] width 13 height 13
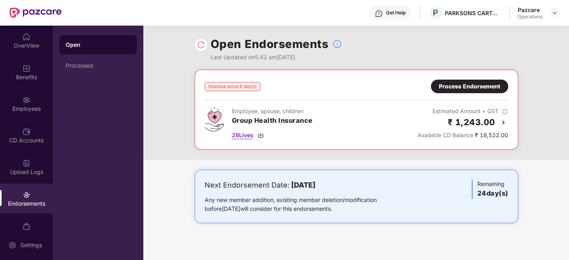
click at [240, 136] on span "28 Lives" at bounding box center [243, 135] width 22 height 9
click at [16, 98] on div "Employees" at bounding box center [26, 104] width 53 height 30
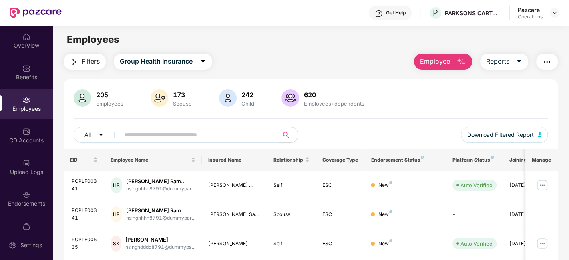
click at [170, 131] on input "text" at bounding box center [196, 135] width 144 height 12
paste input "**********"
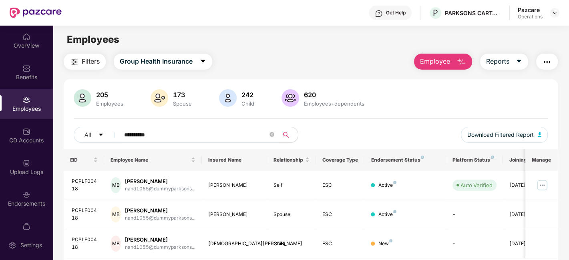
scroll to position [26, 0]
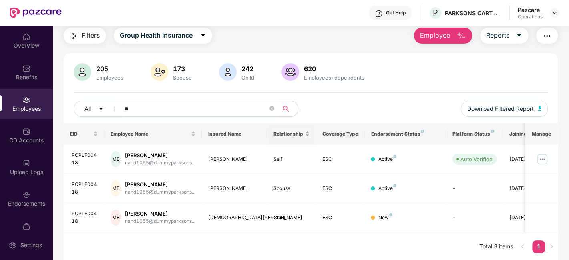
type input "*"
paste input "**********"
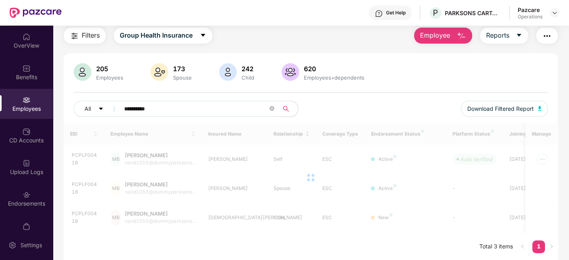
scroll to position [25, 0]
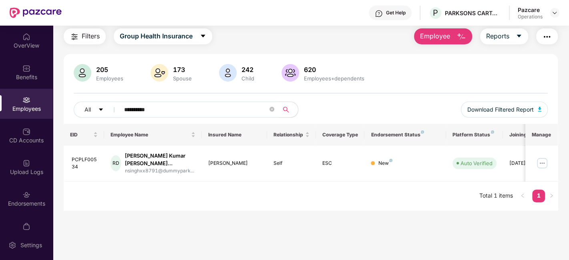
type input "**********"
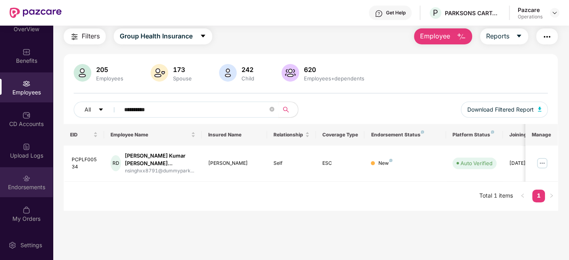
click at [26, 179] on img at bounding box center [26, 179] width 8 height 8
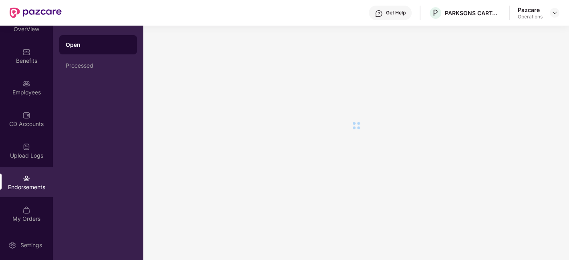
scroll to position [0, 0]
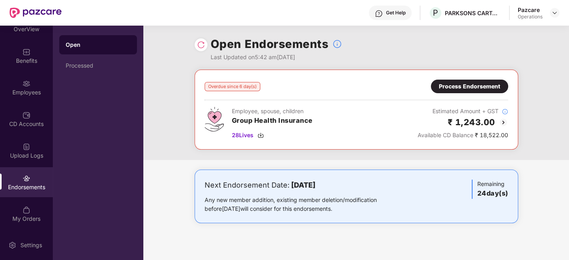
click at [460, 83] on div "Process Endorsement" at bounding box center [469, 86] width 61 height 9
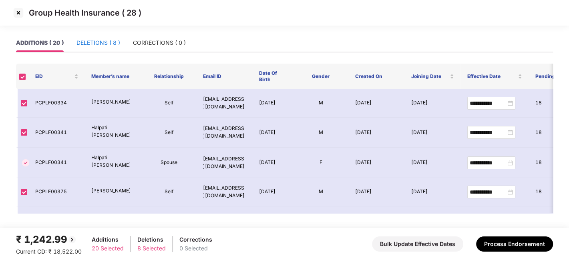
click at [95, 42] on div "DELETIONS ( 8 )" at bounding box center [99, 42] width 44 height 9
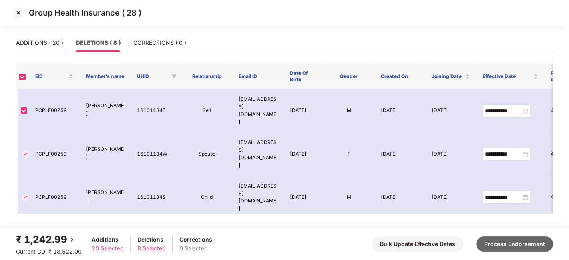
click at [525, 244] on button "Process Endorsement" at bounding box center [514, 244] width 77 height 15
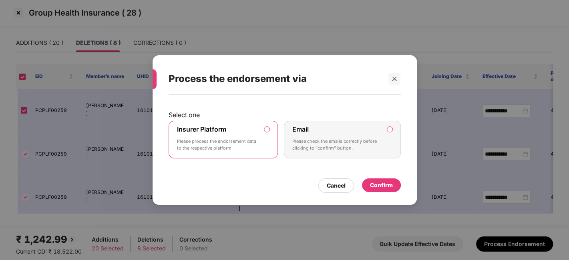
click at [383, 186] on div "Confirm" at bounding box center [381, 185] width 23 height 9
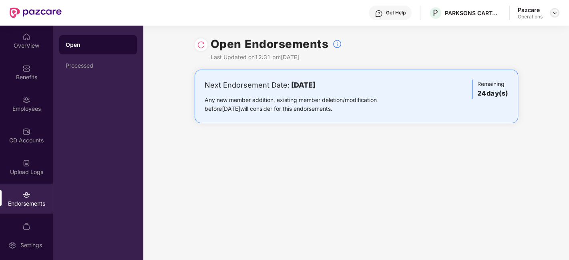
click at [552, 16] on img at bounding box center [555, 13] width 6 height 6
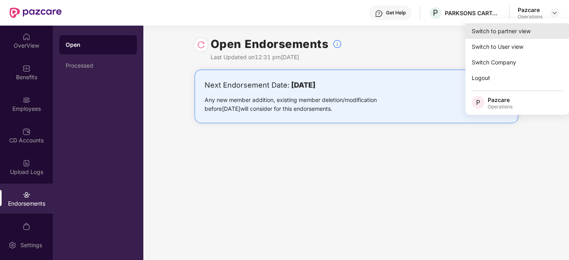
click at [505, 32] on div "Switch to partner view" at bounding box center [518, 31] width 104 height 16
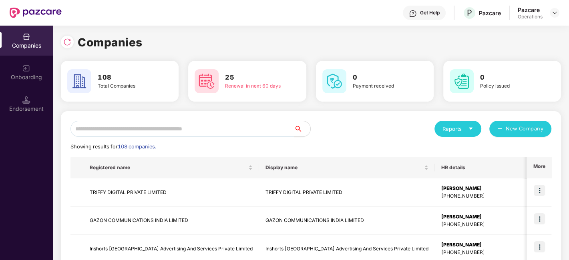
click at [250, 127] on input "text" at bounding box center [183, 129] width 224 height 16
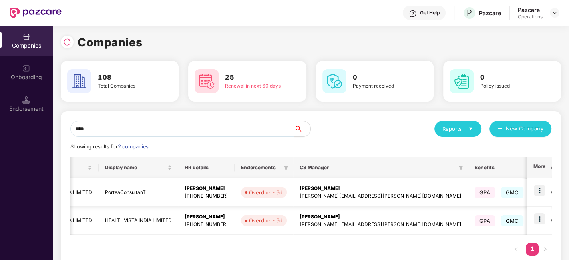
scroll to position [0, 65]
type input "****"
click at [539, 190] on img at bounding box center [539, 190] width 11 height 11
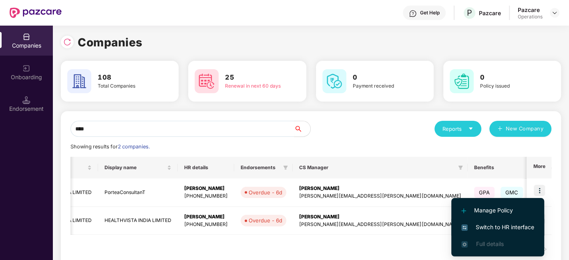
click at [489, 226] on span "Switch to HR interface" at bounding box center [498, 227] width 73 height 9
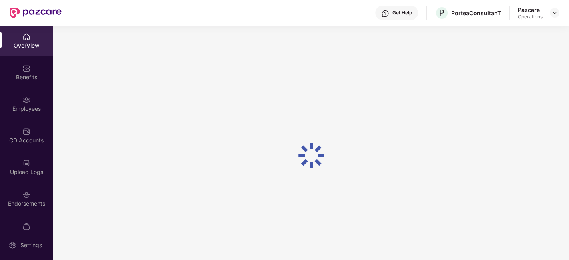
scroll to position [16, 0]
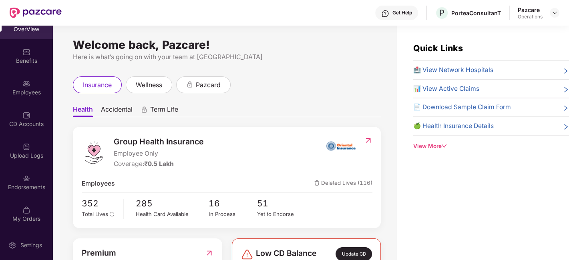
drag, startPoint x: 19, startPoint y: 175, endPoint x: 26, endPoint y: 177, distance: 7.4
click at [25, 177] on img at bounding box center [26, 179] width 8 height 8
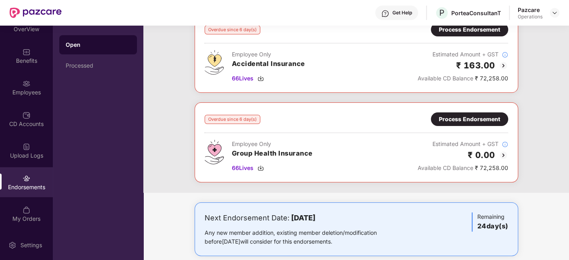
scroll to position [42, 0]
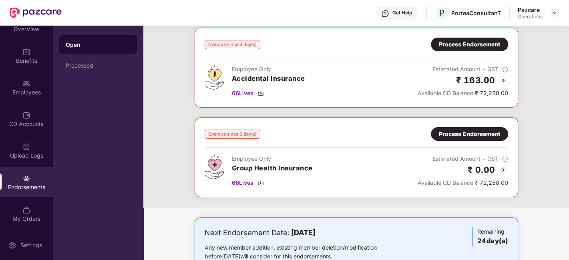
click at [475, 133] on div "Process Endorsement" at bounding box center [469, 134] width 61 height 9
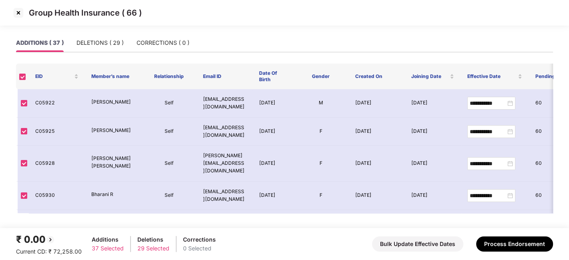
click at [17, 13] on img at bounding box center [18, 12] width 13 height 13
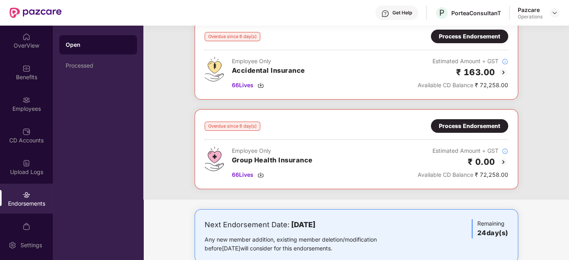
scroll to position [0, 0]
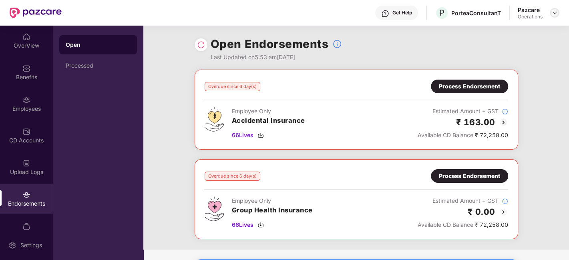
click at [556, 14] on img at bounding box center [555, 13] width 6 height 6
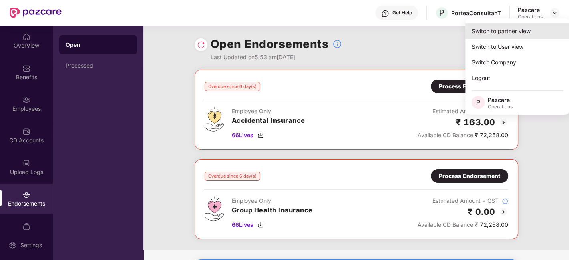
click at [492, 32] on div "Switch to partner view" at bounding box center [518, 31] width 104 height 16
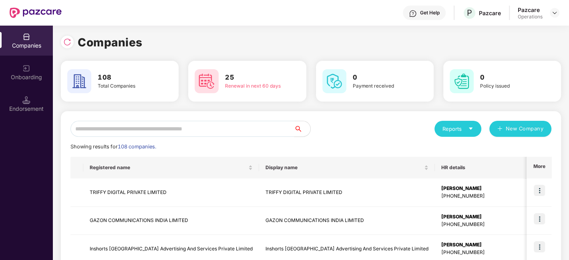
click at [232, 124] on input "text" at bounding box center [183, 129] width 224 height 16
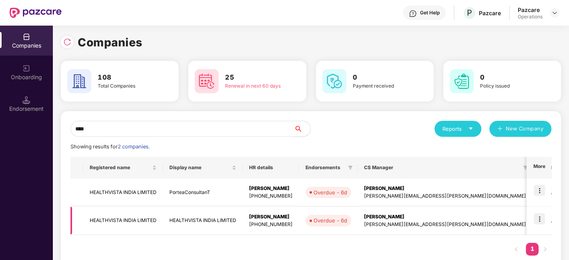
type input "****"
click at [537, 219] on img at bounding box center [539, 219] width 11 height 11
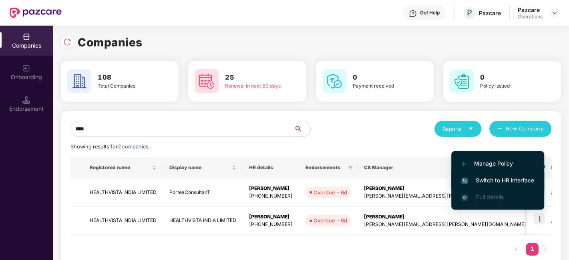
click at [490, 180] on span "Switch to HR interface" at bounding box center [498, 180] width 73 height 9
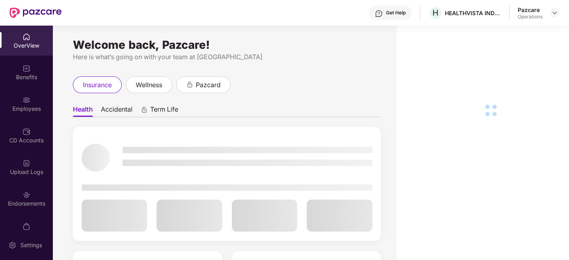
scroll to position [16, 0]
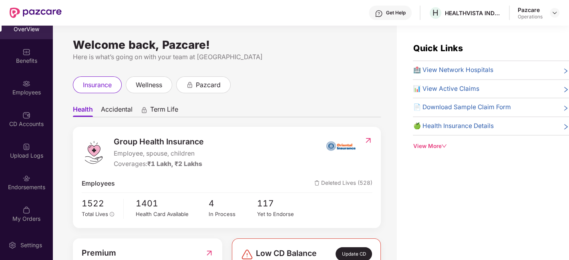
click at [16, 170] on div "Endorsements" at bounding box center [26, 182] width 53 height 30
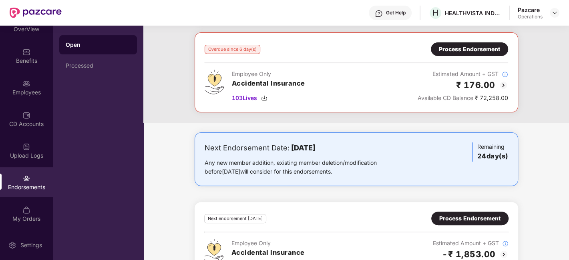
scroll to position [0, 0]
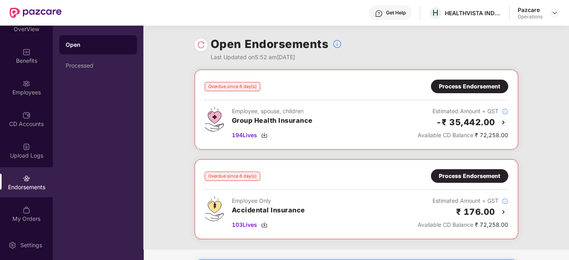
click at [460, 87] on div "Process Endorsement" at bounding box center [469, 86] width 61 height 9
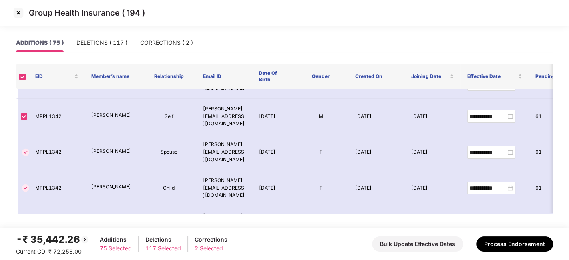
scroll to position [1919, 0]
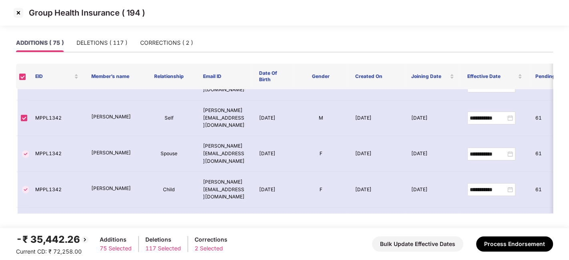
click at [18, 15] on img at bounding box center [18, 12] width 13 height 13
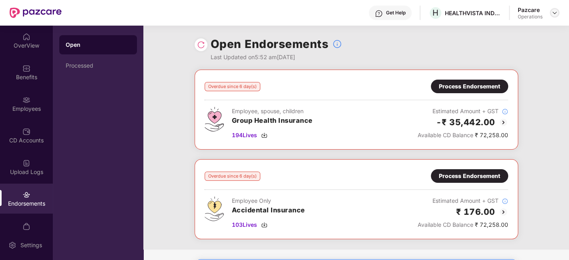
click at [555, 14] on img at bounding box center [555, 13] width 6 height 6
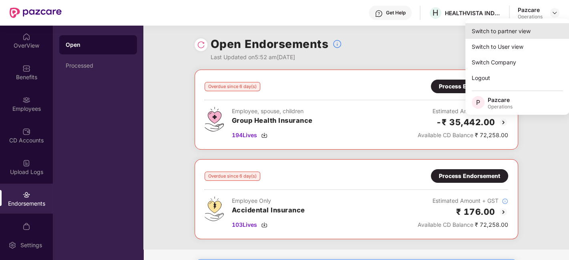
click at [490, 31] on div "Switch to partner view" at bounding box center [518, 31] width 104 height 16
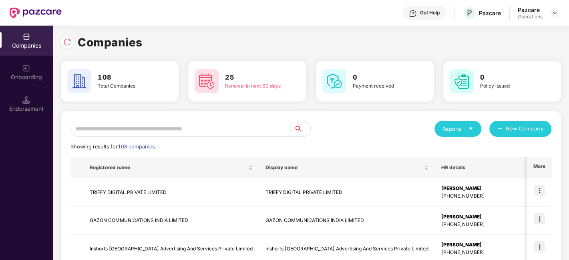
click at [254, 127] on input "text" at bounding box center [183, 129] width 224 height 16
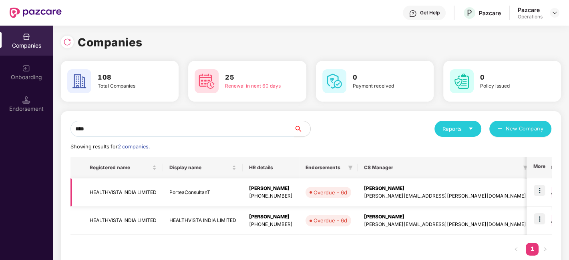
type input "****"
click at [539, 190] on img at bounding box center [539, 190] width 11 height 11
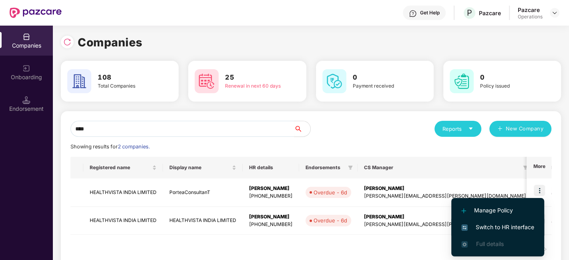
click at [500, 227] on span "Switch to HR interface" at bounding box center [498, 227] width 73 height 9
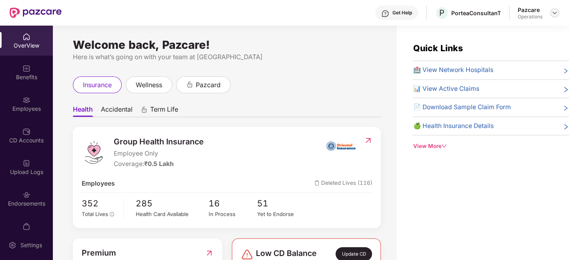
click at [554, 12] on img at bounding box center [555, 13] width 6 height 6
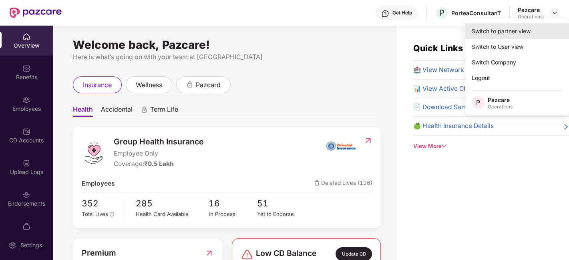
click at [496, 29] on div "Switch to partner view" at bounding box center [518, 31] width 104 height 16
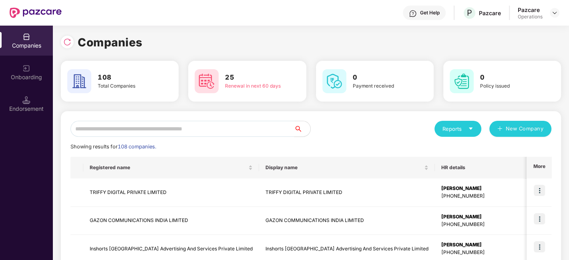
click at [241, 125] on input "text" at bounding box center [183, 129] width 224 height 16
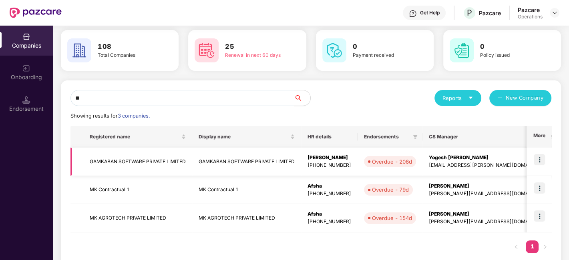
scroll to position [32, 0]
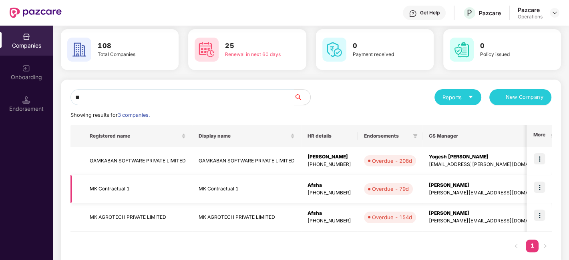
type input "**"
click at [543, 188] on img at bounding box center [539, 187] width 11 height 11
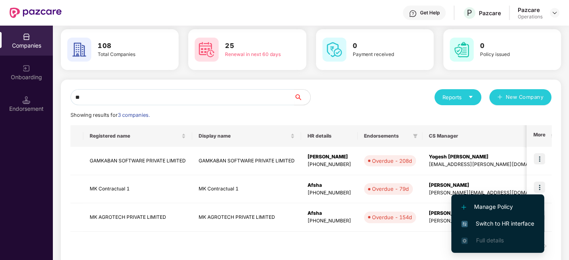
click at [488, 224] on span "Switch to HR interface" at bounding box center [498, 224] width 73 height 9
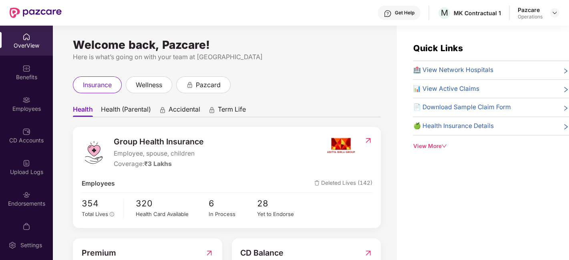
click at [17, 67] on div "Benefits" at bounding box center [26, 72] width 53 height 30
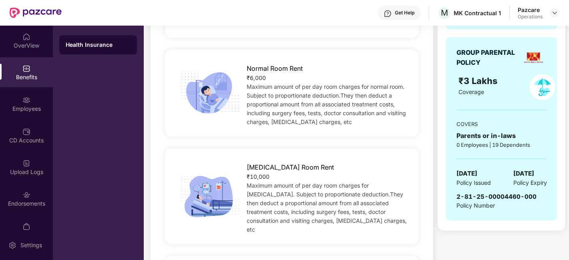
scroll to position [268, 0]
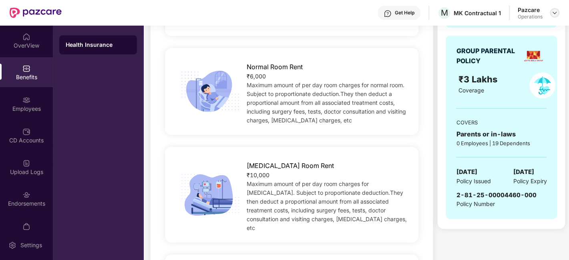
click at [550, 15] on div at bounding box center [555, 13] width 10 height 10
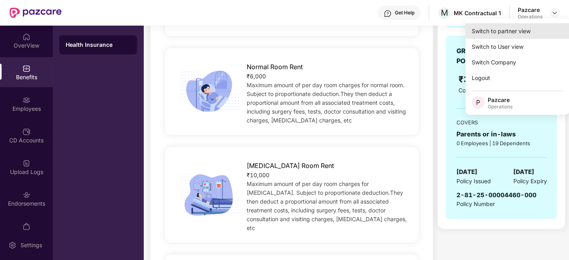
click at [515, 30] on div "Switch to partner view" at bounding box center [518, 31] width 104 height 16
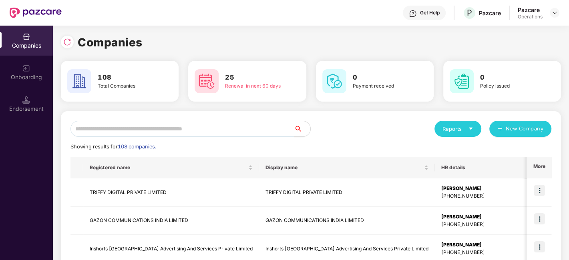
click at [258, 127] on input "text" at bounding box center [183, 129] width 224 height 16
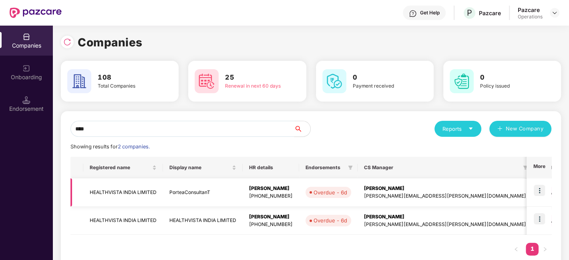
type input "****"
click at [540, 189] on img at bounding box center [539, 190] width 11 height 11
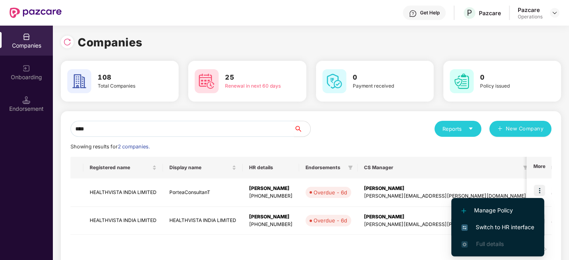
click at [492, 227] on span "Switch to HR interface" at bounding box center [498, 227] width 73 height 9
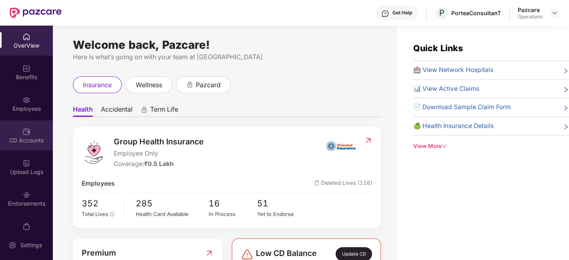
scroll to position [16, 0]
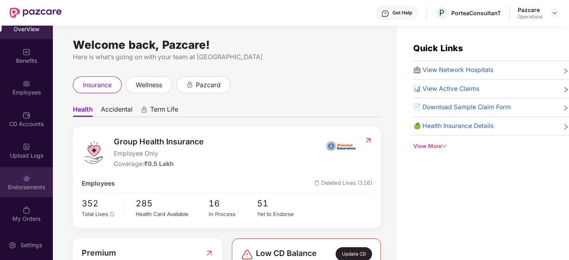
click at [19, 174] on div "Endorsements" at bounding box center [26, 182] width 53 height 30
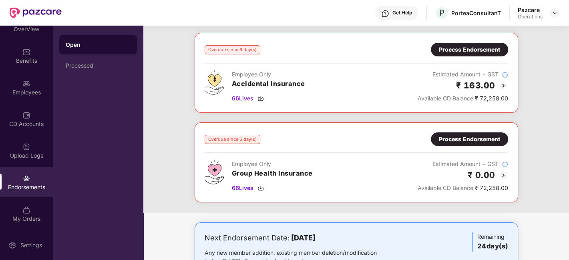
scroll to position [39, 0]
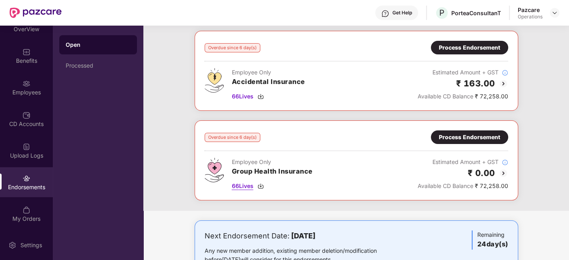
click at [245, 185] on span "66 Lives" at bounding box center [243, 186] width 22 height 9
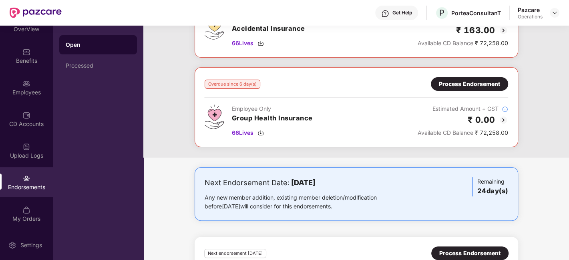
scroll to position [97, 0]
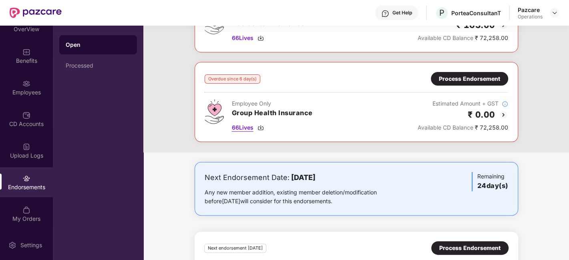
click at [241, 126] on span "66 Lives" at bounding box center [243, 127] width 22 height 9
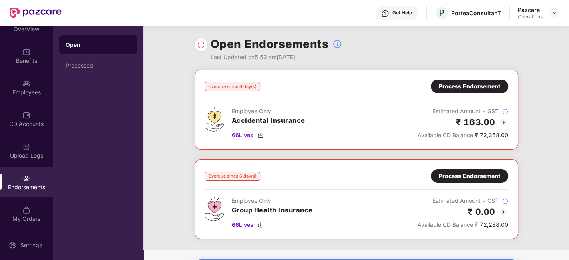
click at [241, 134] on span "66 Lives" at bounding box center [243, 135] width 22 height 9
click at [552, 12] on img at bounding box center [555, 13] width 6 height 6
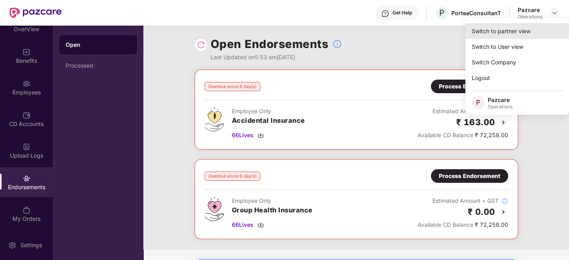
click at [504, 26] on div "Switch to partner view" at bounding box center [518, 31] width 104 height 16
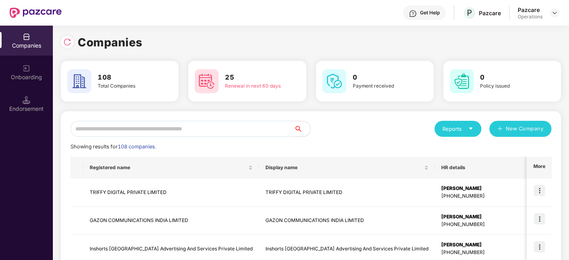
click at [254, 126] on input "text" at bounding box center [183, 129] width 224 height 16
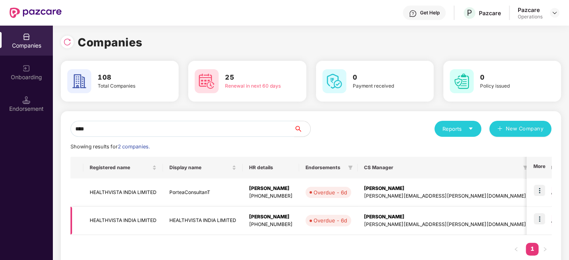
type input "****"
click at [541, 219] on img at bounding box center [539, 219] width 11 height 11
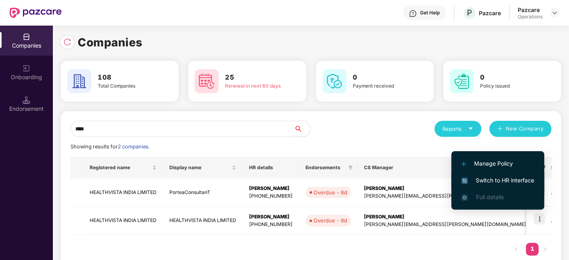
click at [488, 180] on span "Switch to HR interface" at bounding box center [498, 180] width 73 height 9
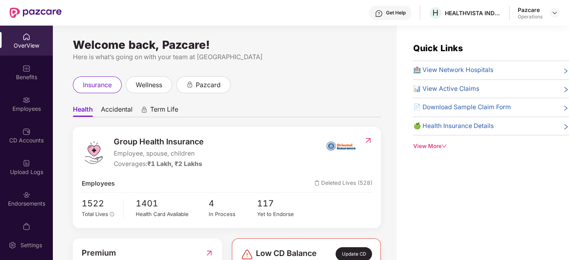
scroll to position [16, 0]
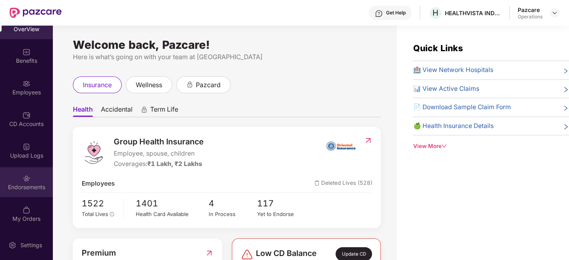
click at [16, 173] on div "Endorsements" at bounding box center [26, 182] width 53 height 30
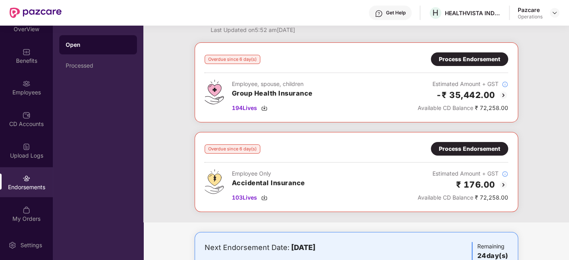
scroll to position [0, 0]
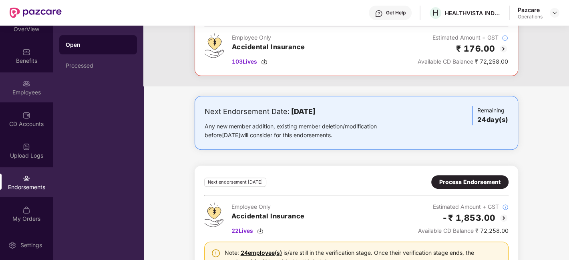
click at [21, 92] on div "Employees" at bounding box center [26, 93] width 53 height 8
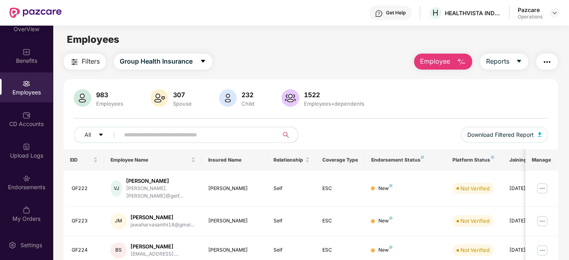
click at [167, 137] on input "text" at bounding box center [196, 135] width 144 height 12
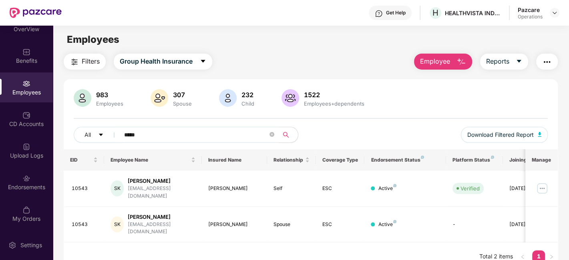
type input "*****"
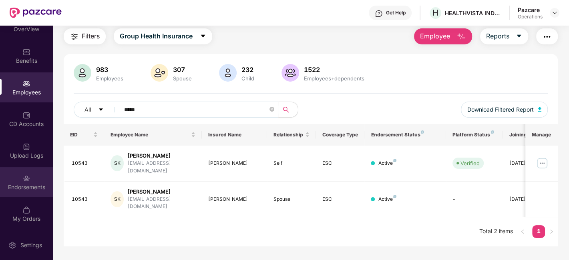
click at [22, 177] on img at bounding box center [26, 179] width 8 height 8
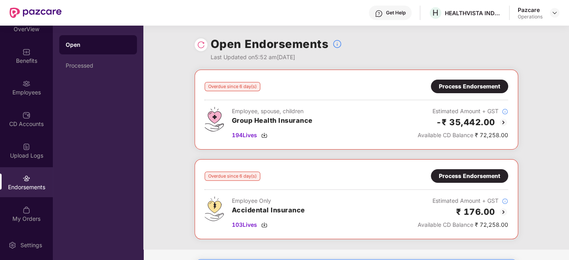
scroll to position [12, 0]
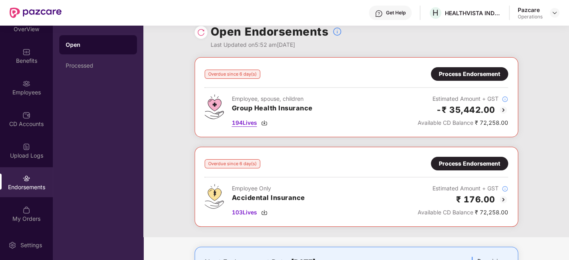
click at [246, 124] on span "194 Lives" at bounding box center [244, 123] width 25 height 9
click at [467, 73] on div "Process Endorsement" at bounding box center [469, 74] width 61 height 9
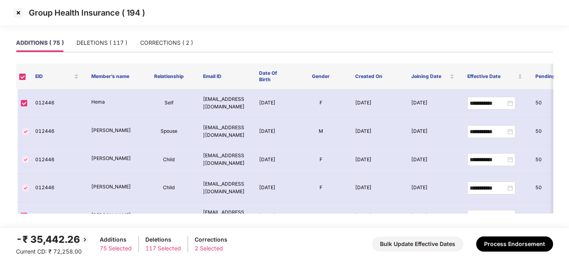
click at [20, 11] on img at bounding box center [18, 12] width 13 height 13
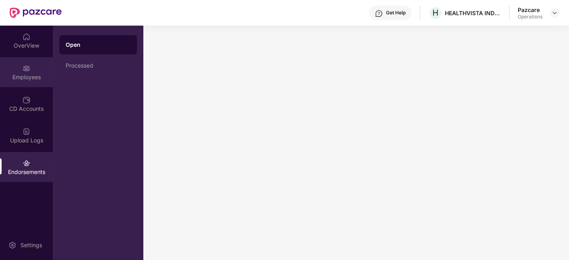
click at [14, 68] on div "Employees" at bounding box center [26, 72] width 53 height 30
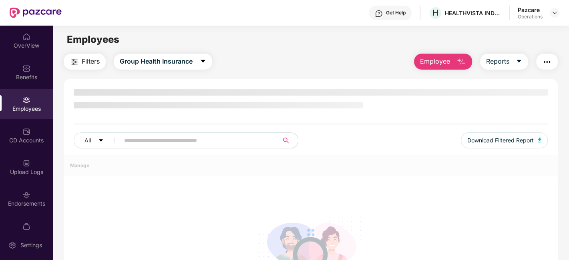
click at [203, 139] on input "text" at bounding box center [196, 141] width 144 height 12
paste input "*******"
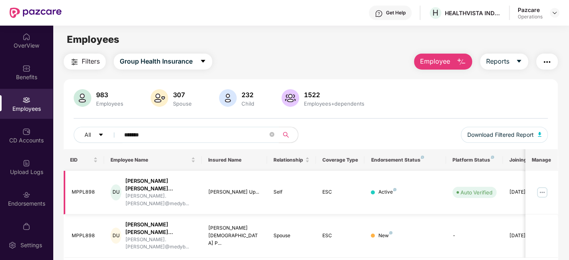
type input "*******"
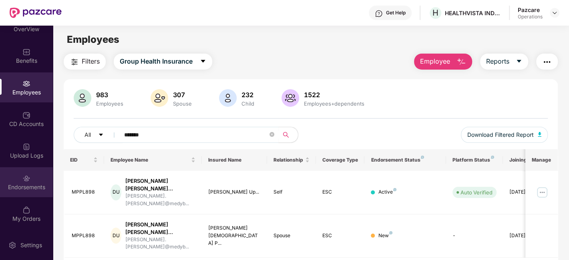
click at [18, 174] on div "Endorsements" at bounding box center [26, 182] width 53 height 30
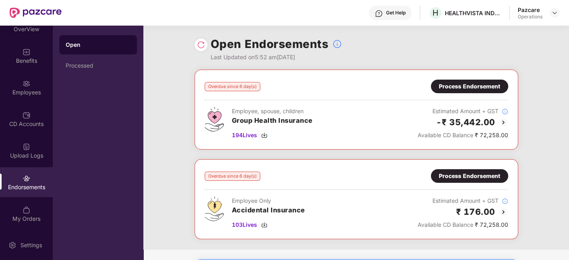
click at [468, 87] on div "Process Endorsement" at bounding box center [469, 86] width 61 height 9
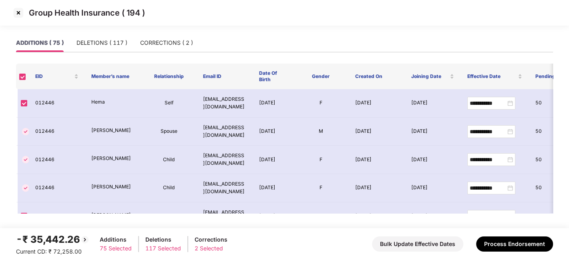
click at [16, 14] on img at bounding box center [18, 12] width 13 height 13
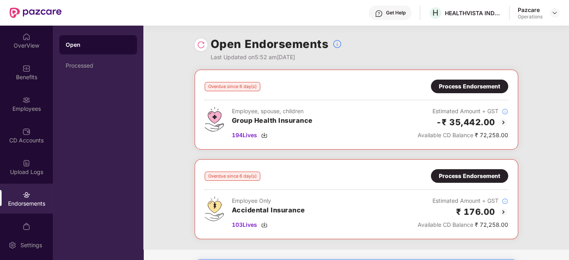
click at [29, 107] on div "Employees" at bounding box center [26, 109] width 53 height 8
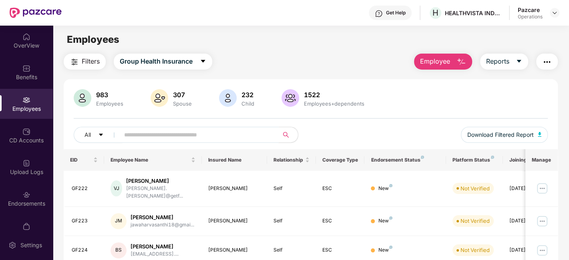
click at [166, 138] on input "text" at bounding box center [196, 135] width 144 height 12
paste input "*****"
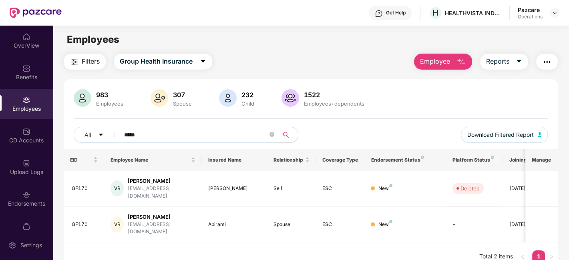
scroll to position [25, 0]
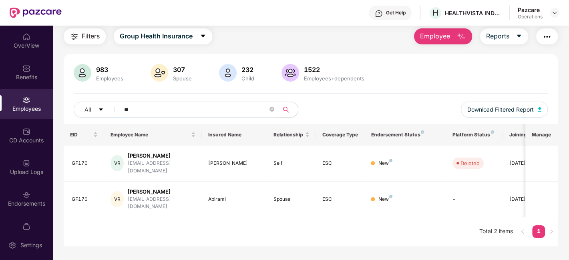
type input "*"
paste input "****"
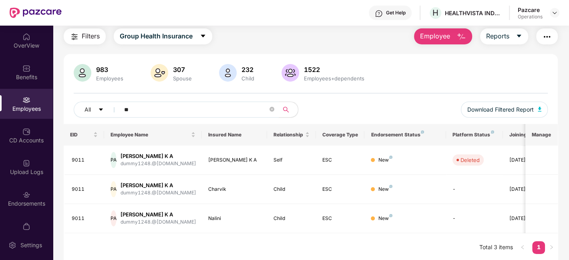
type input "*"
paste input "*****"
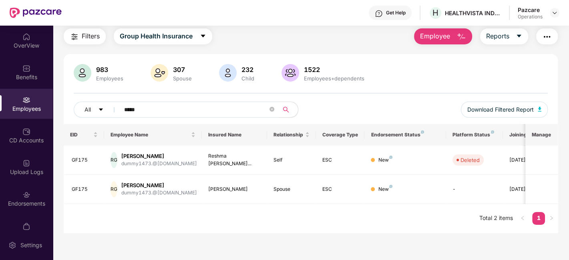
type input "*****"
click at [19, 199] on div "Endorsements" at bounding box center [26, 199] width 53 height 30
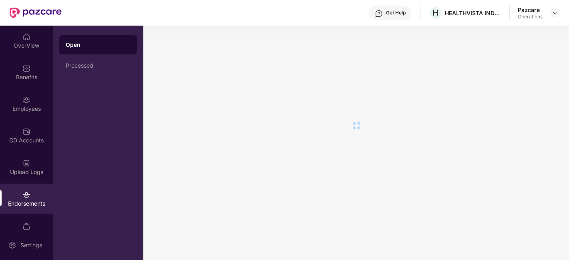
scroll to position [0, 0]
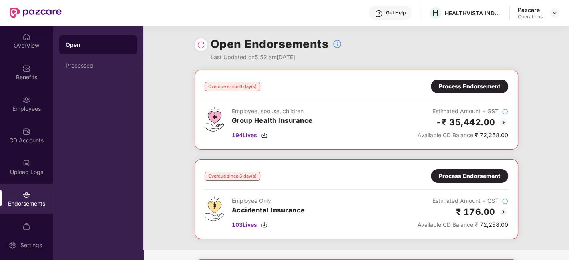
click at [463, 85] on div "Process Endorsement" at bounding box center [469, 86] width 61 height 9
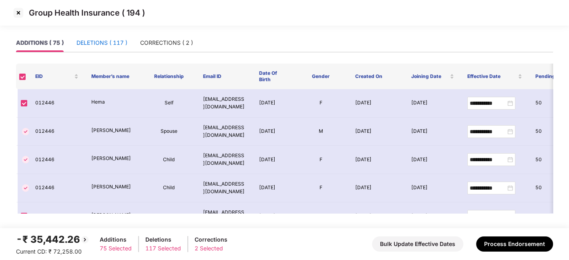
click at [96, 44] on div "DELETIONS ( 117 )" at bounding box center [102, 42] width 51 height 9
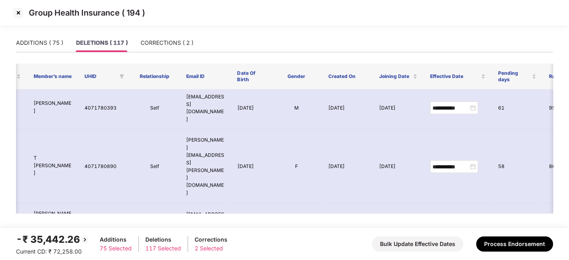
scroll to position [3488, 52]
